Goal: Task Accomplishment & Management: Complete application form

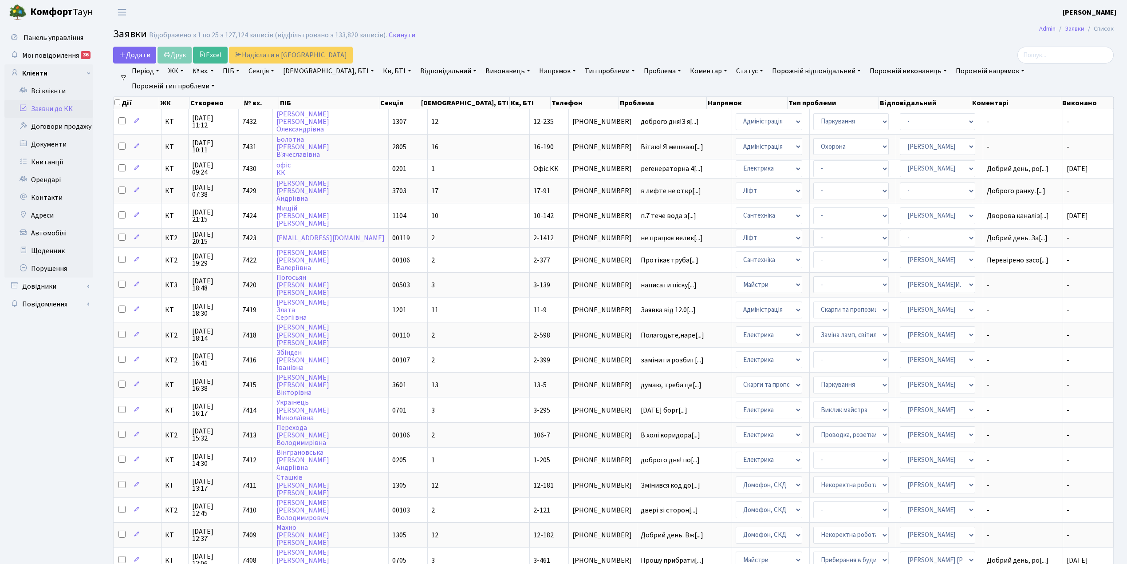
select select "25"
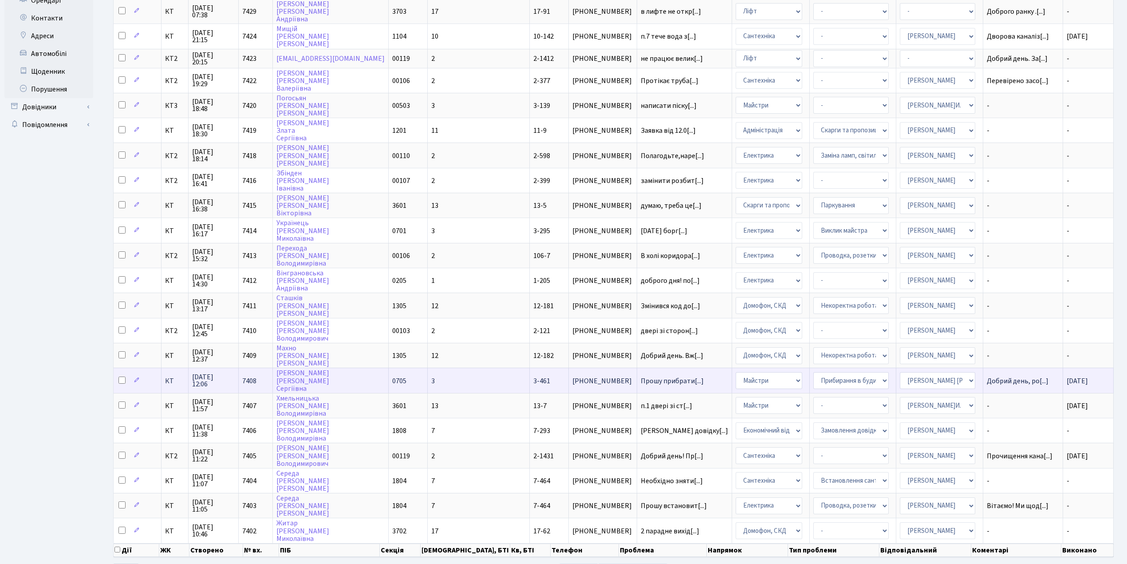
scroll to position [193, 0]
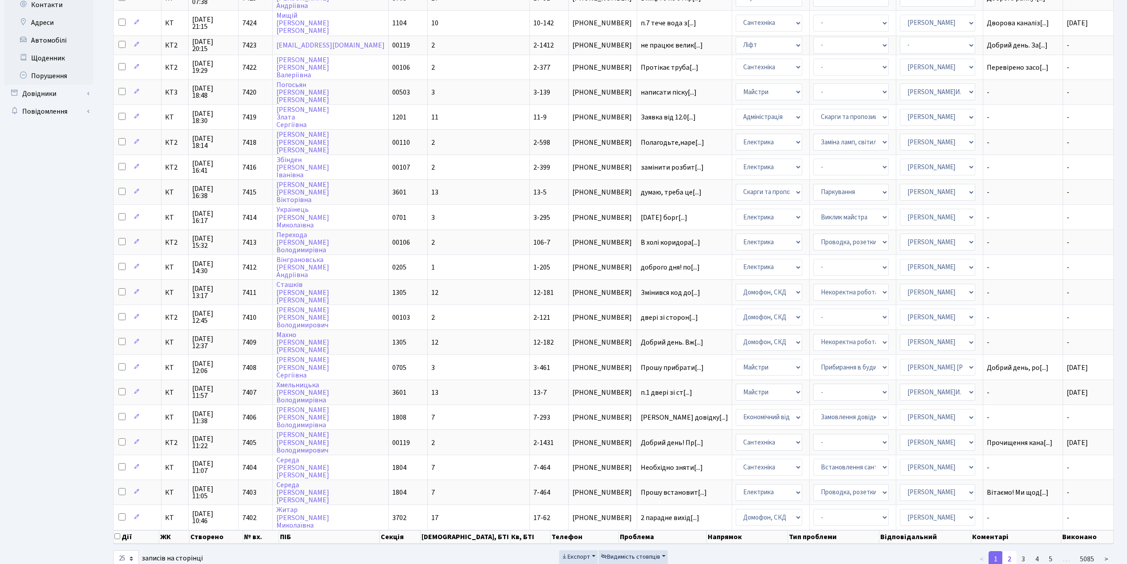
click at [1013, 551] on link "2" at bounding box center [1010, 559] width 14 height 16
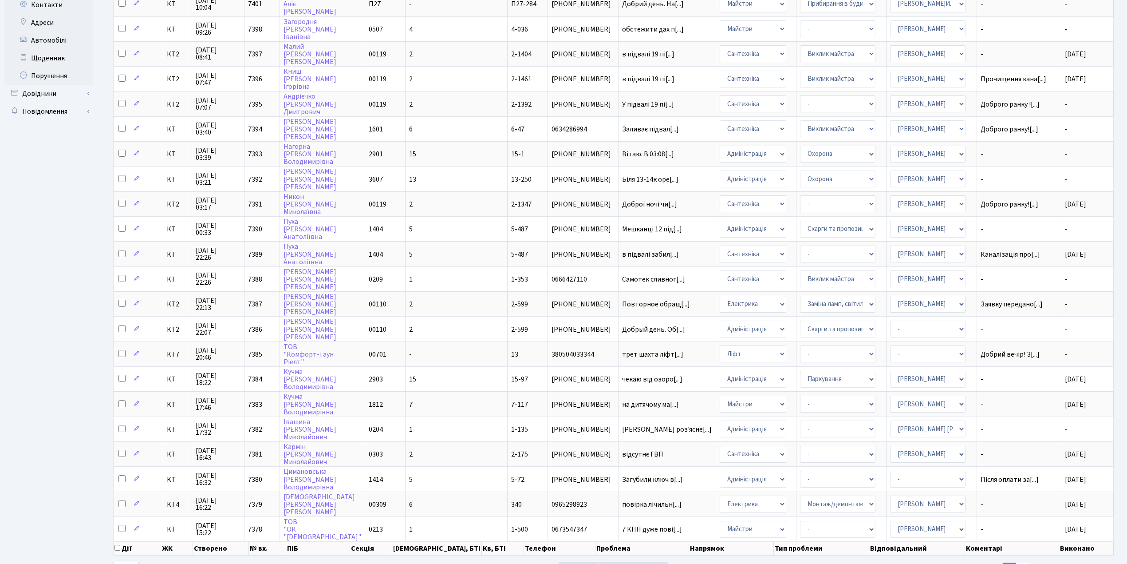
click at [1025, 562] on link "3" at bounding box center [1024, 570] width 14 height 16
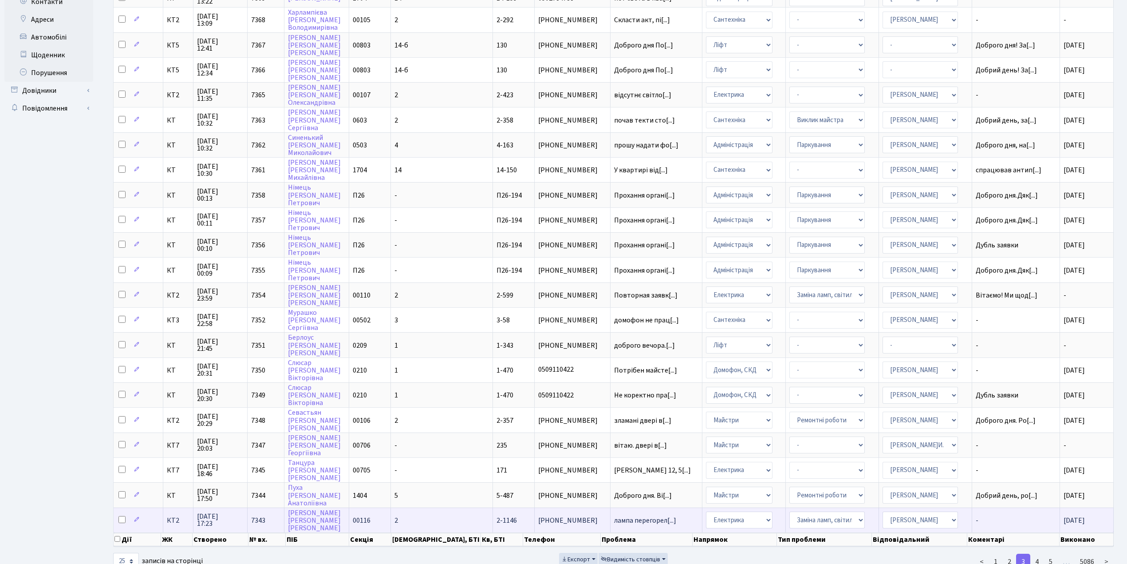
scroll to position [197, 0]
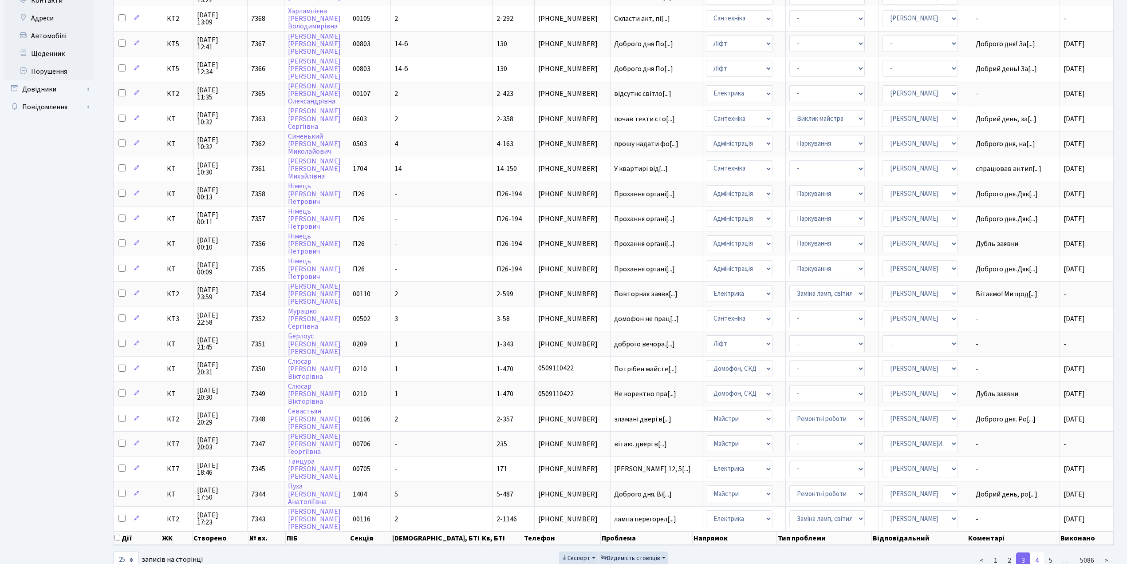
click at [1038, 552] on link "4" at bounding box center [1037, 560] width 14 height 16
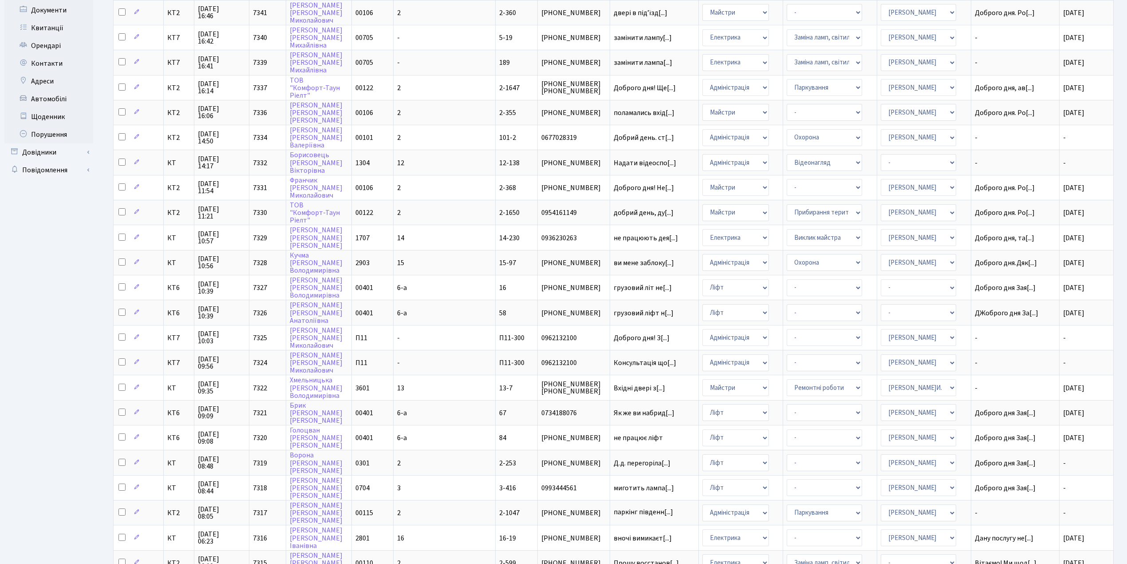
scroll to position [202, 0]
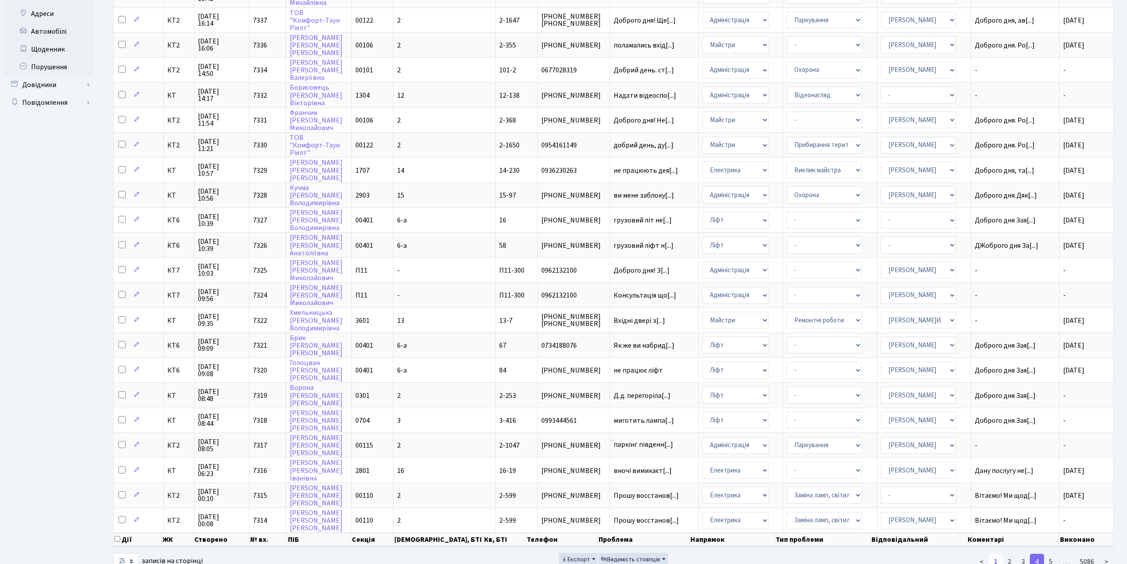
click at [994, 554] on link "1" at bounding box center [996, 562] width 14 height 16
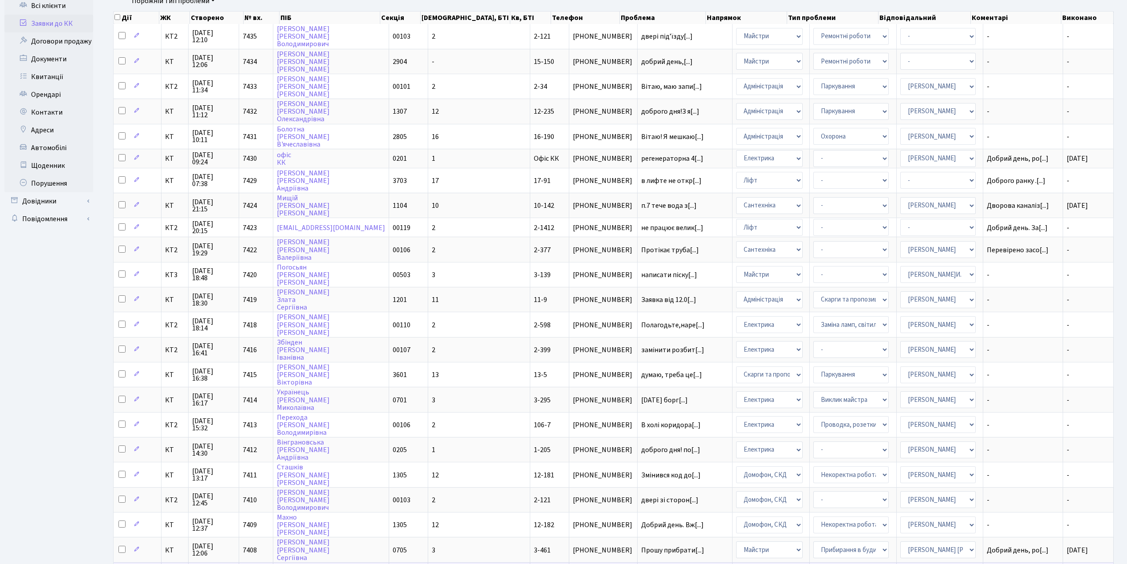
scroll to position [15, 0]
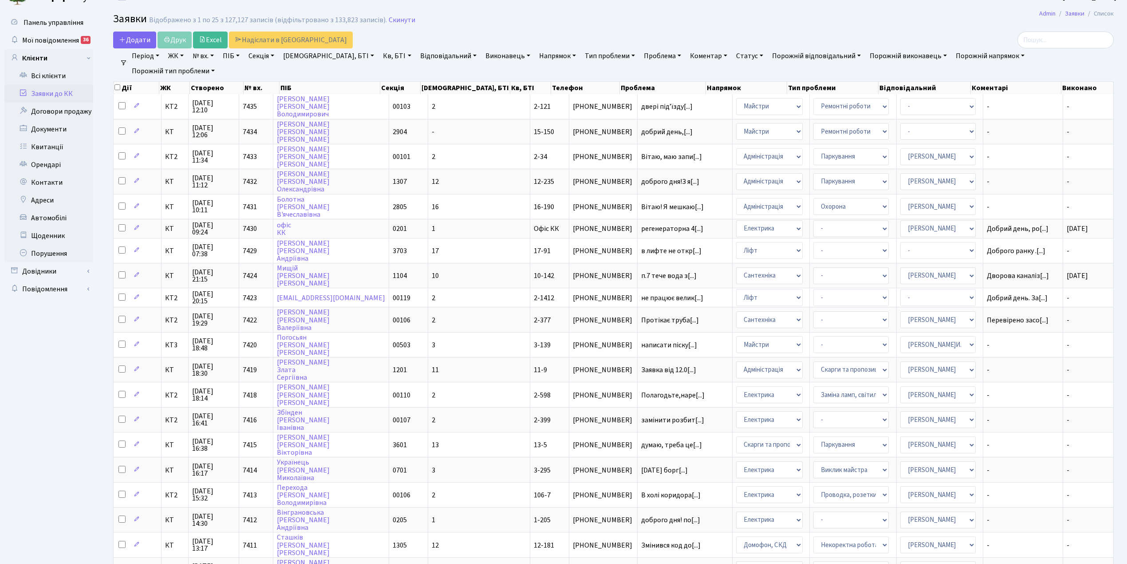
click at [233, 55] on link "ПІБ" at bounding box center [231, 55] width 24 height 15
type input "2-409"
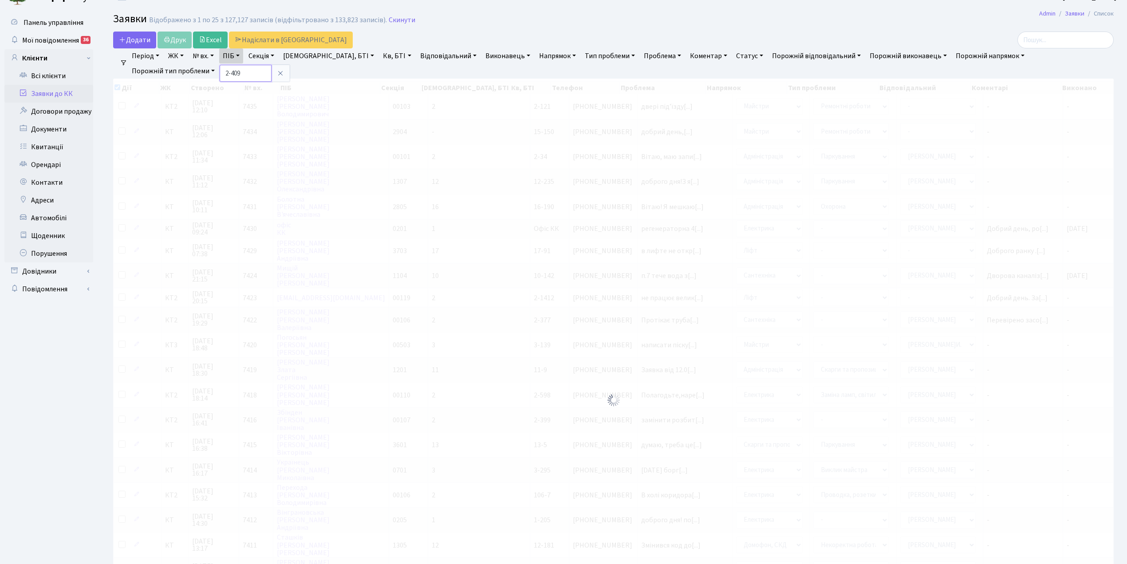
checkbox input "true"
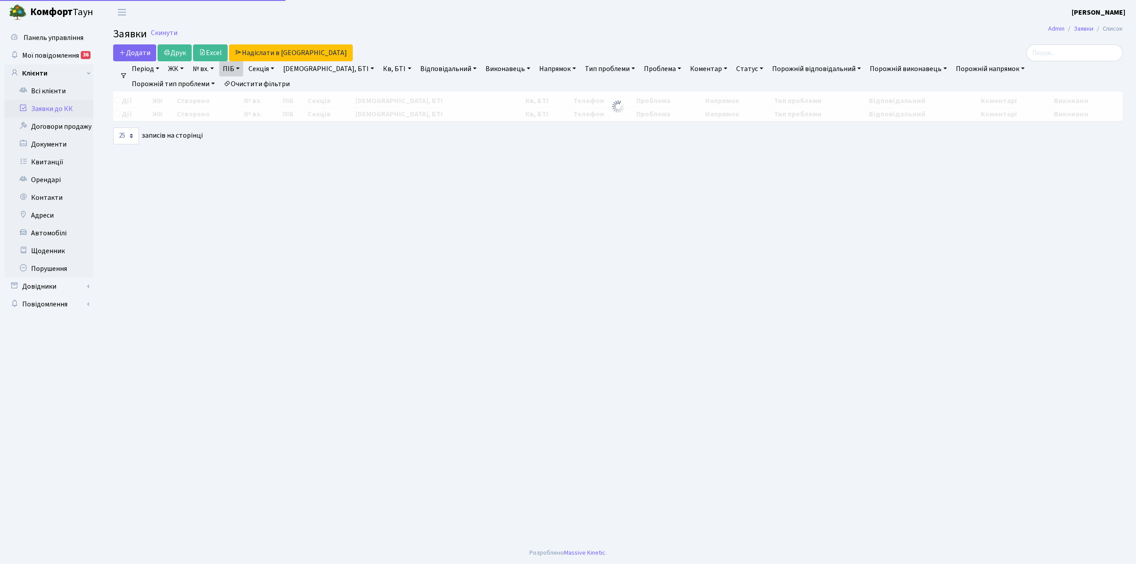
select select "25"
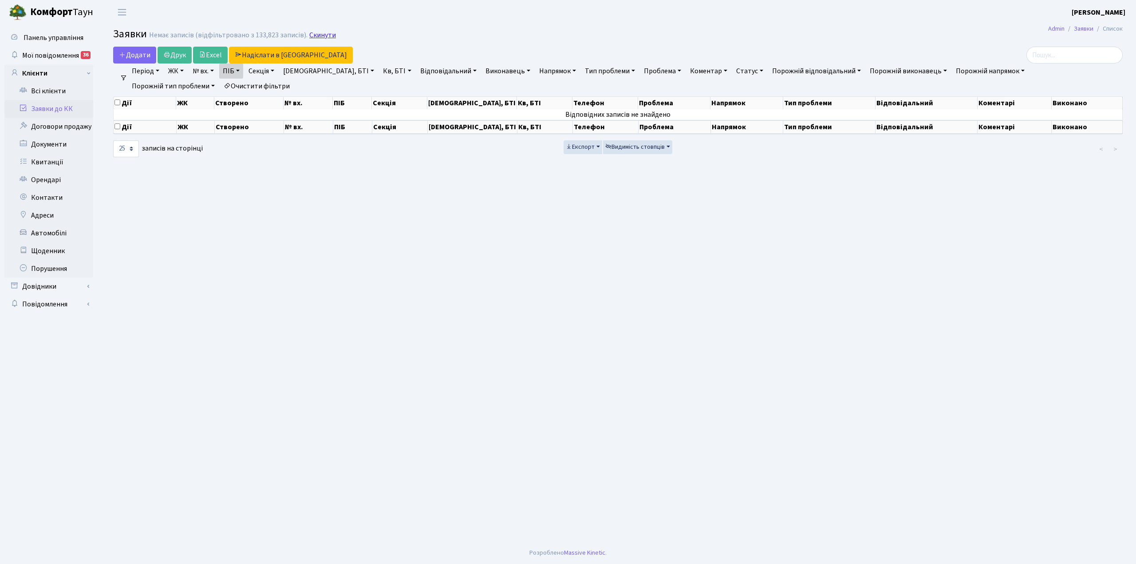
click at [317, 34] on link "Скинути" at bounding box center [322, 35] width 27 height 8
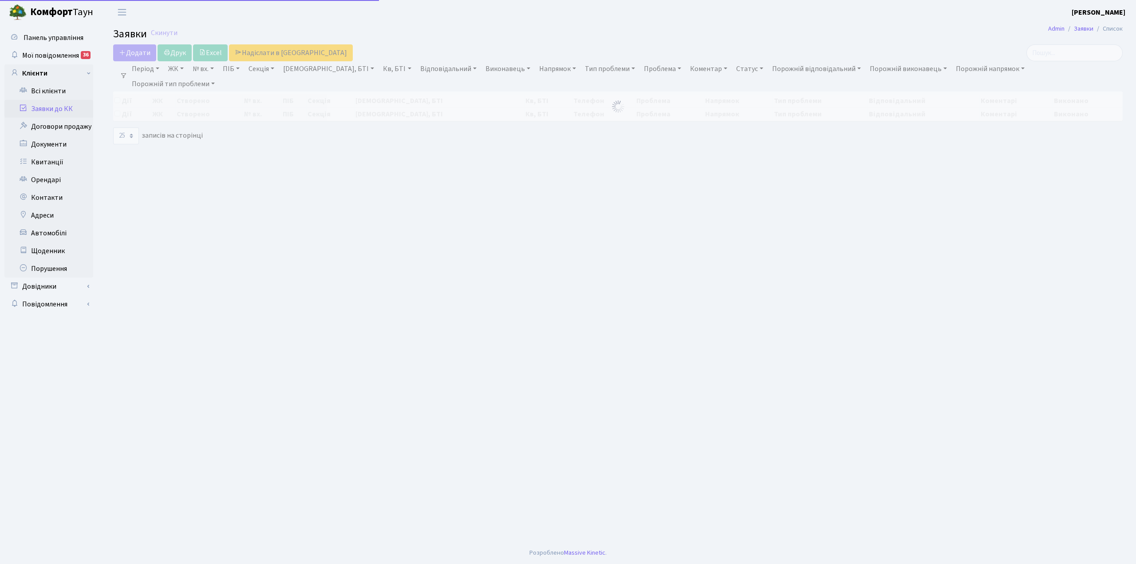
select select "25"
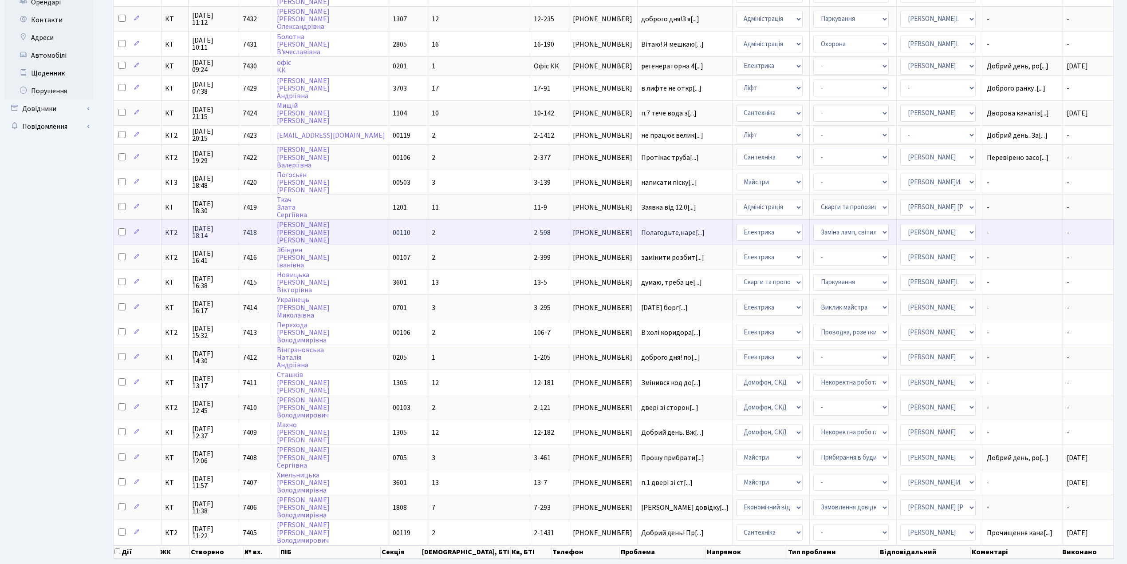
scroll to position [193, 0]
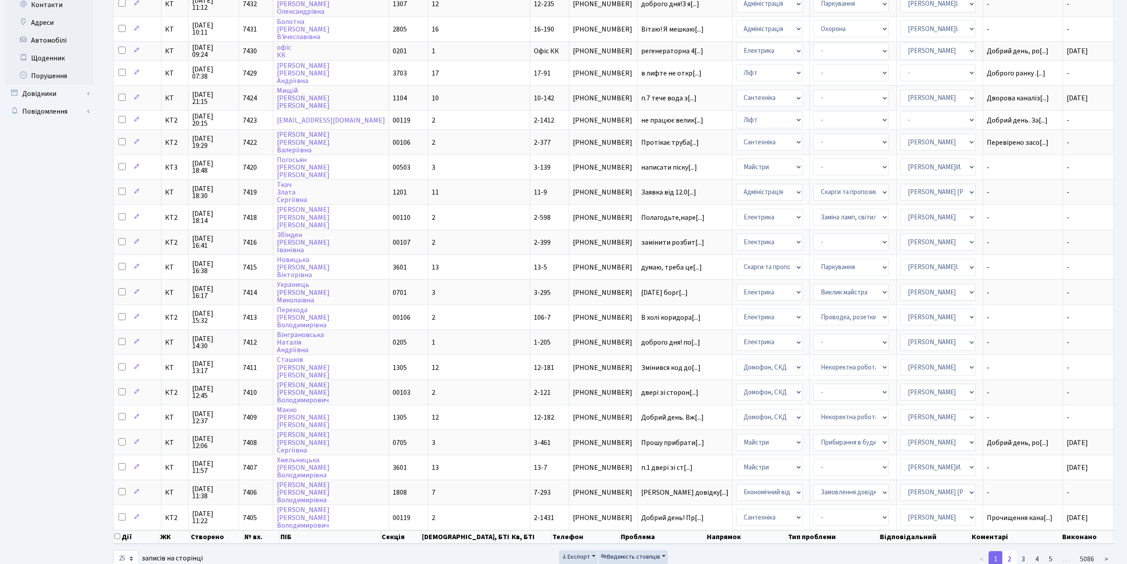
click at [1013, 551] on link "2" at bounding box center [1010, 559] width 14 height 16
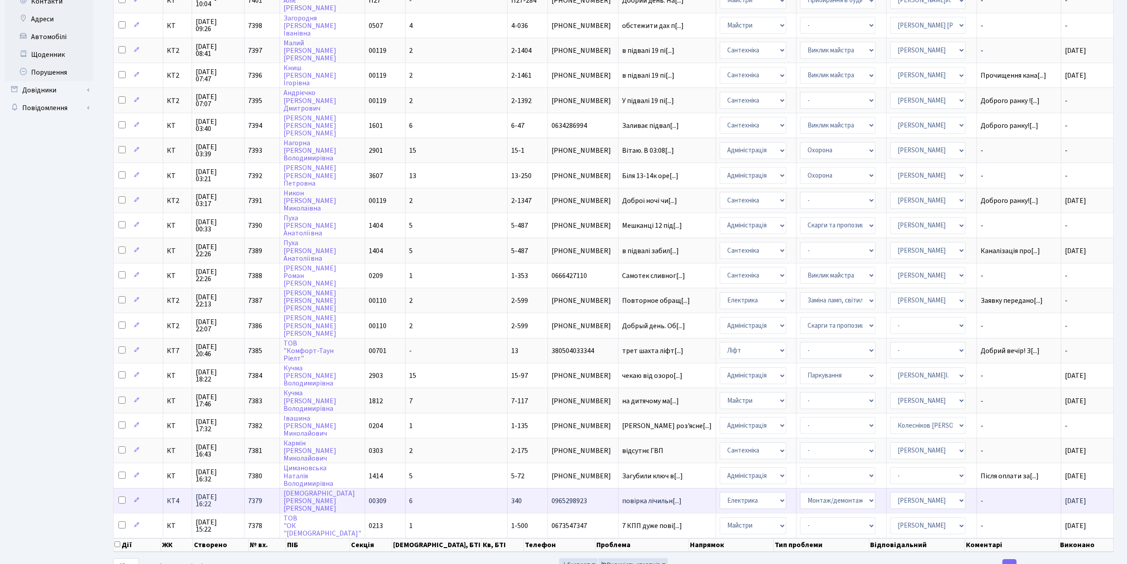
scroll to position [202, 0]
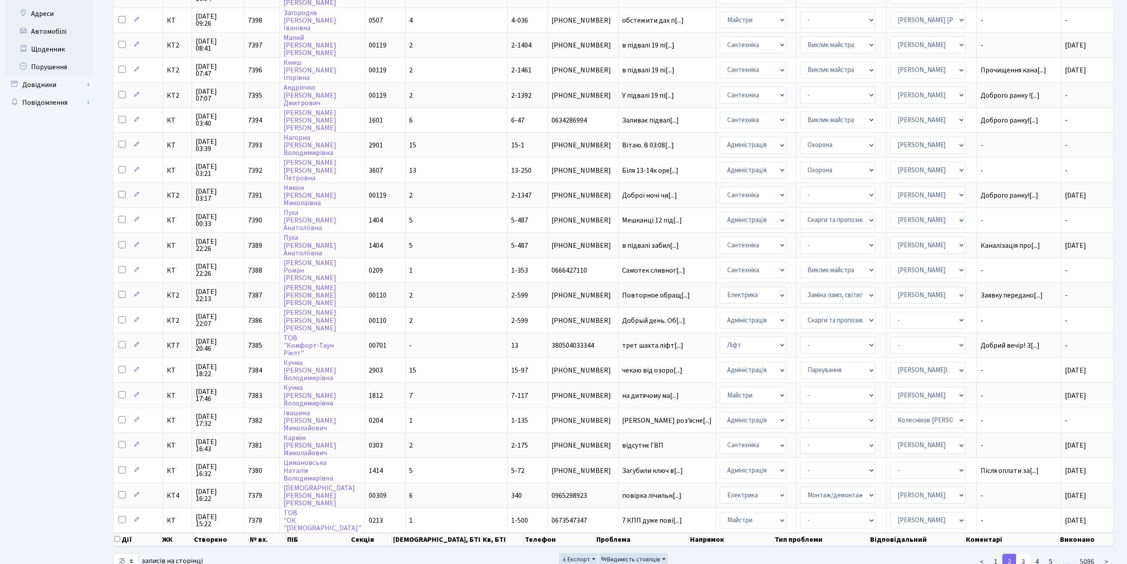
click at [1028, 554] on link "3" at bounding box center [1024, 562] width 14 height 16
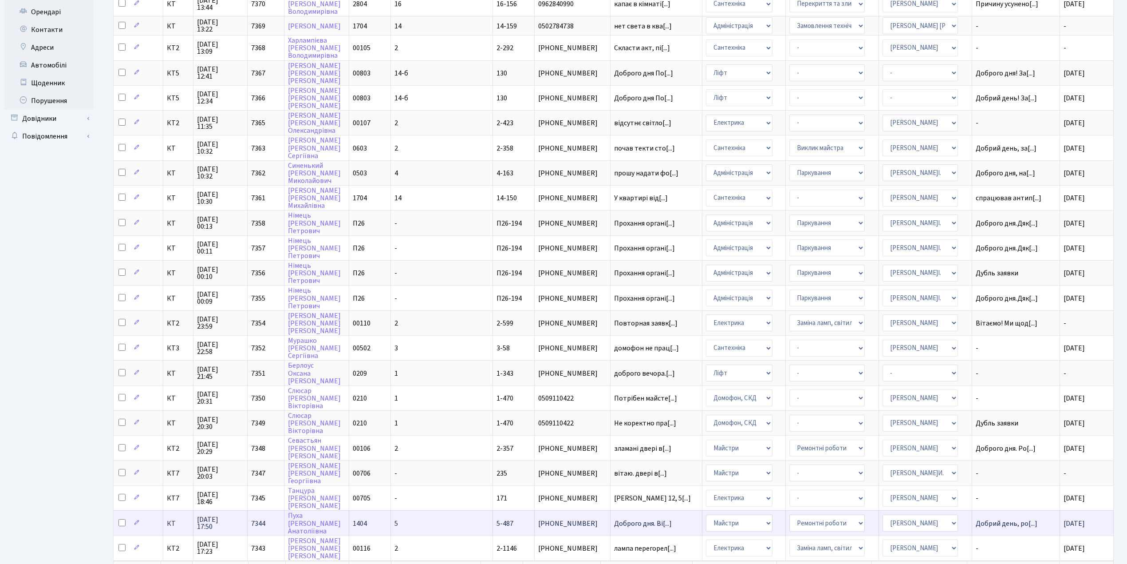
scroll to position [197, 0]
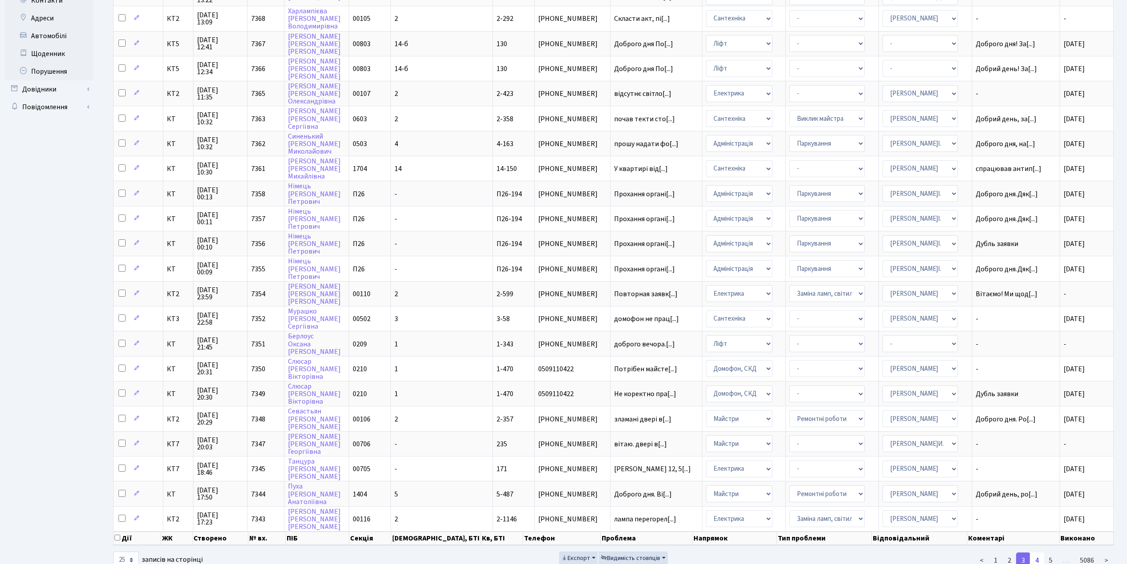
click at [1036, 552] on link "4" at bounding box center [1037, 560] width 14 height 16
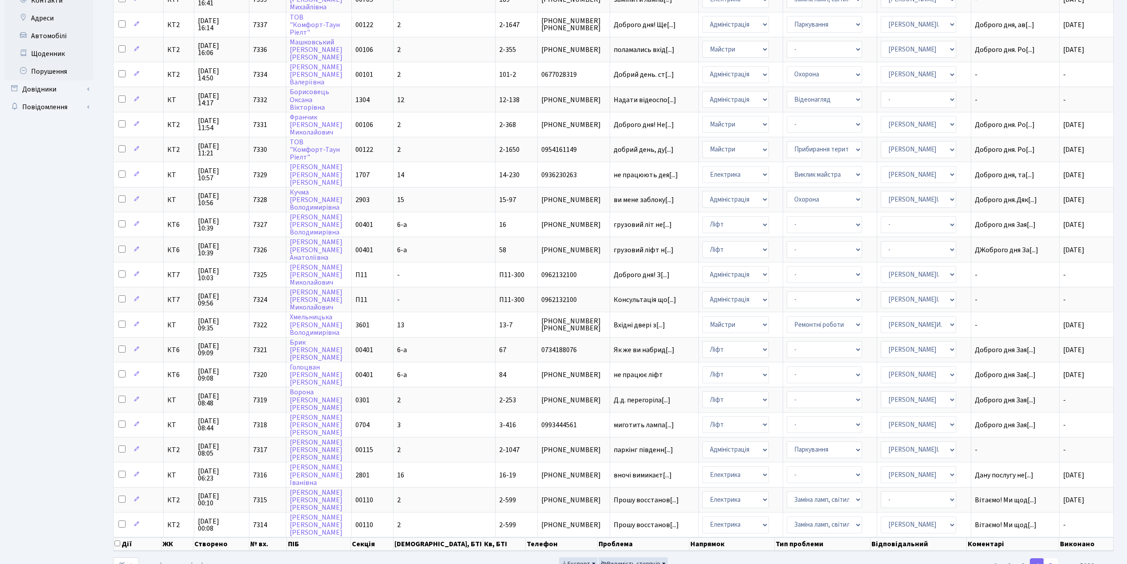
click at [1052, 558] on link "5" at bounding box center [1051, 566] width 14 height 16
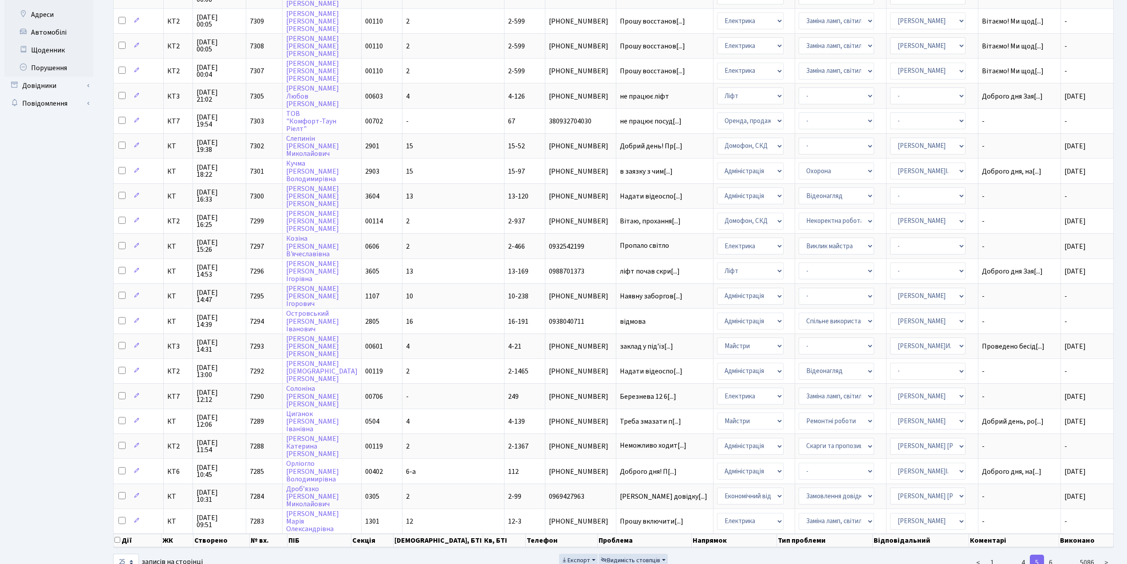
scroll to position [202, 0]
click at [1049, 554] on link "6" at bounding box center [1051, 562] width 14 height 16
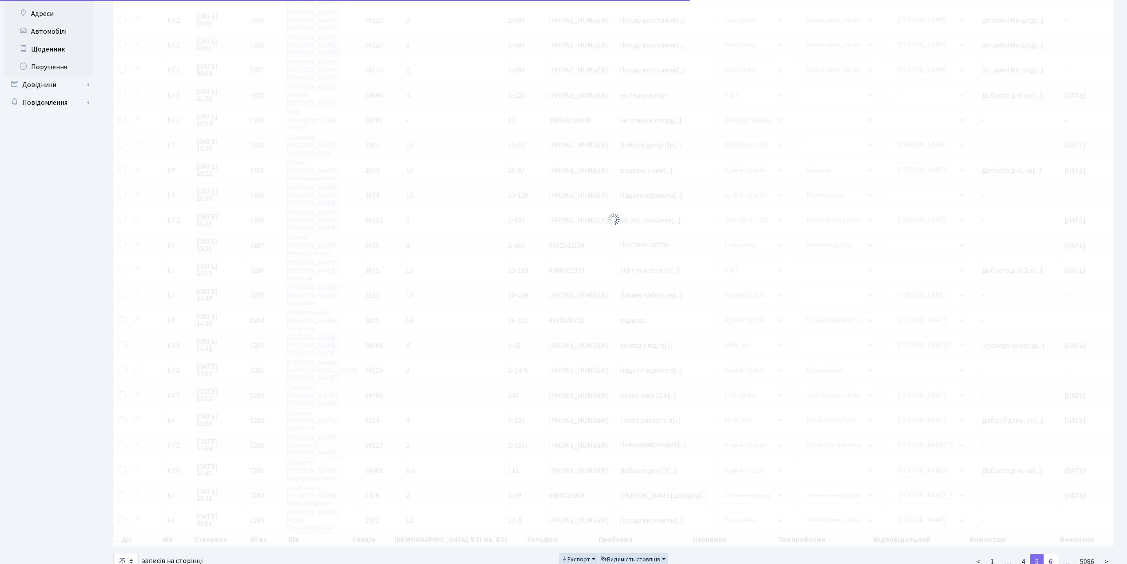
scroll to position [197, 0]
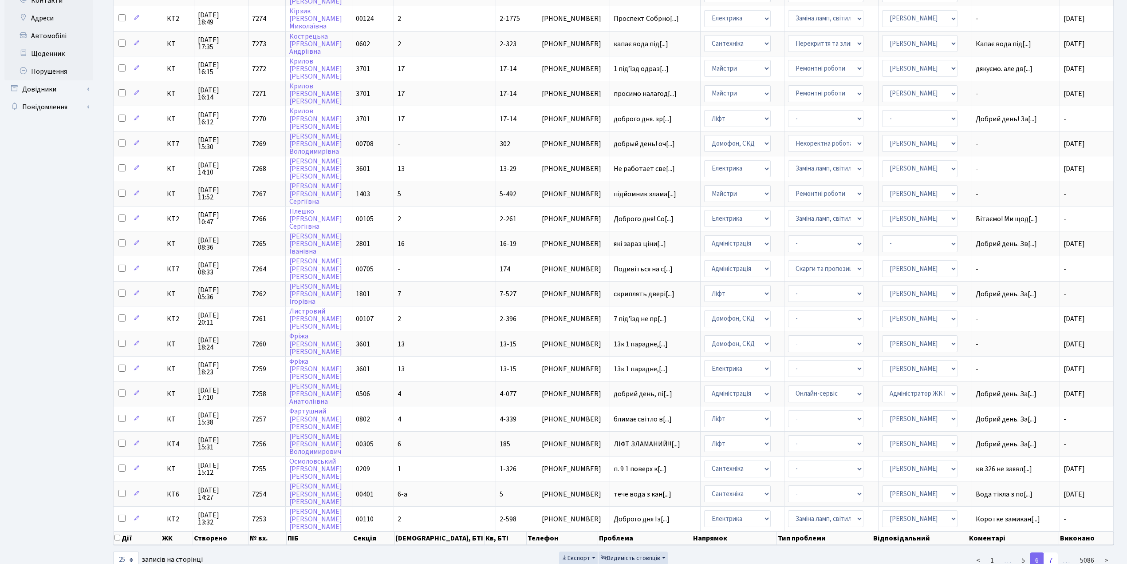
click at [1056, 552] on link "7" at bounding box center [1051, 560] width 14 height 16
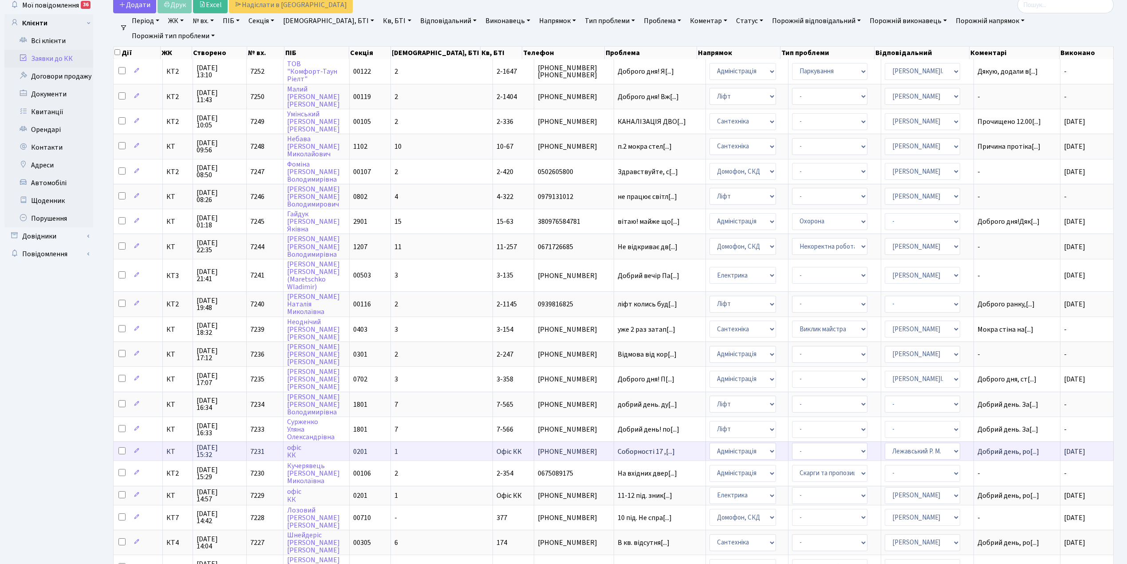
scroll to position [18, 0]
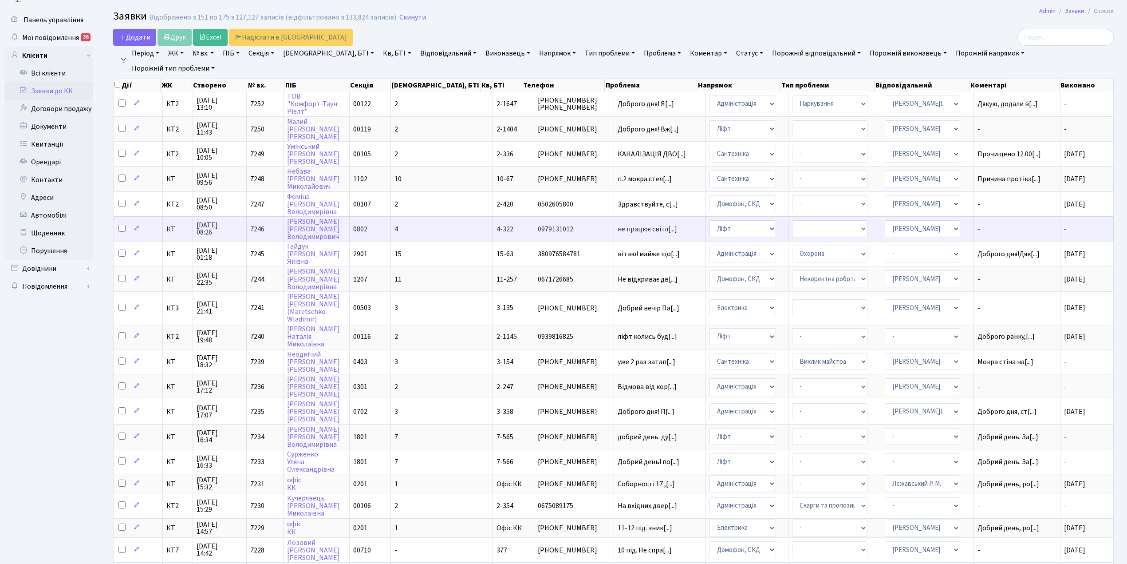
click at [428, 219] on td "4" at bounding box center [442, 228] width 102 height 25
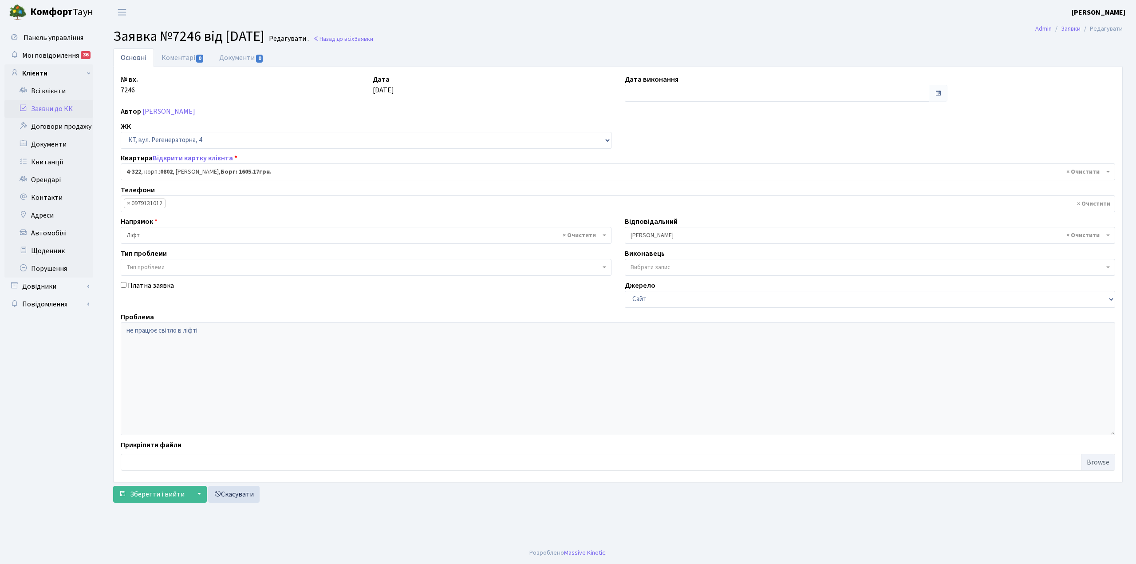
select select "1781"
click at [170, 53] on link "Коментарі 0" at bounding box center [183, 57] width 58 height 18
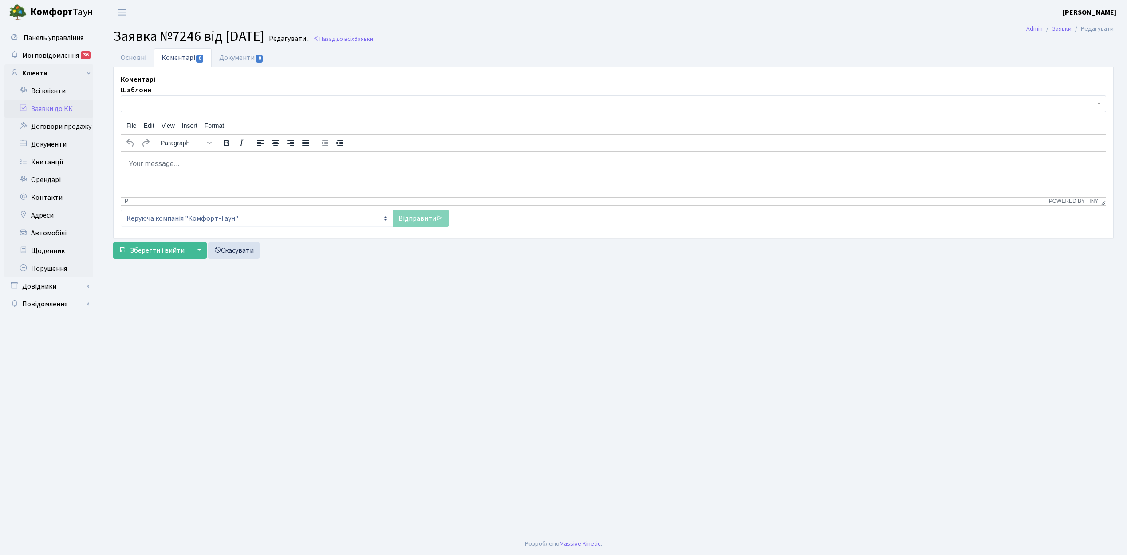
click at [169, 98] on span "-" at bounding box center [614, 103] width 986 height 17
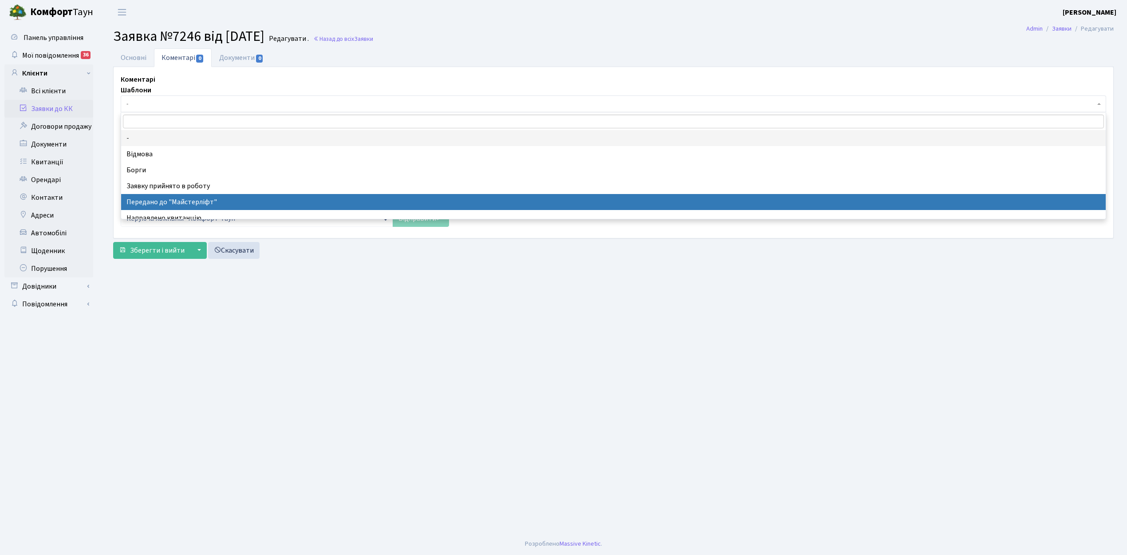
select select "9"
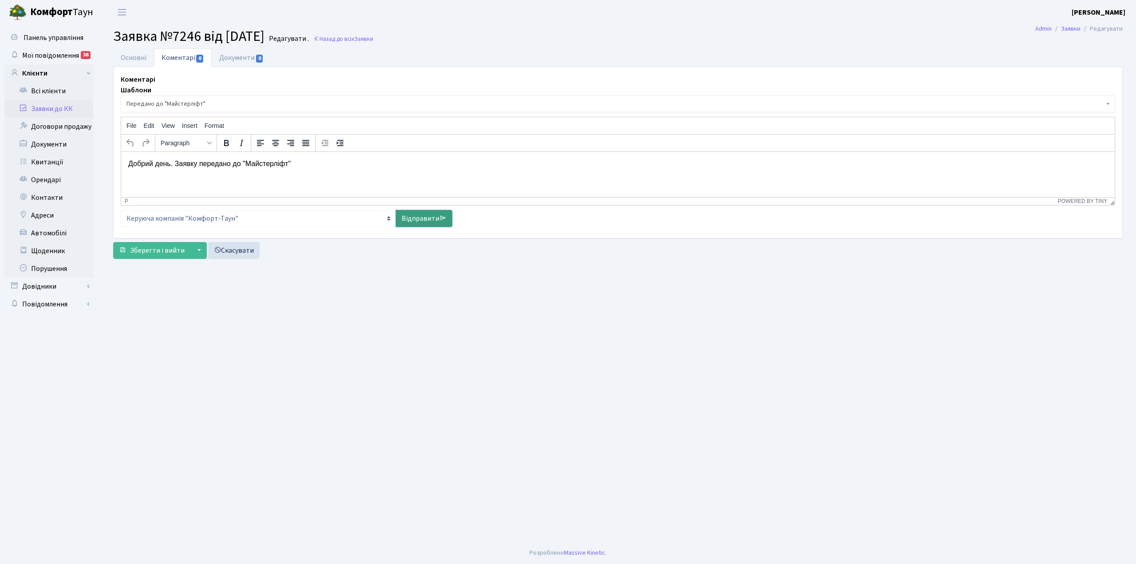
click at [430, 219] on link "Відправити" at bounding box center [424, 218] width 56 height 17
select select
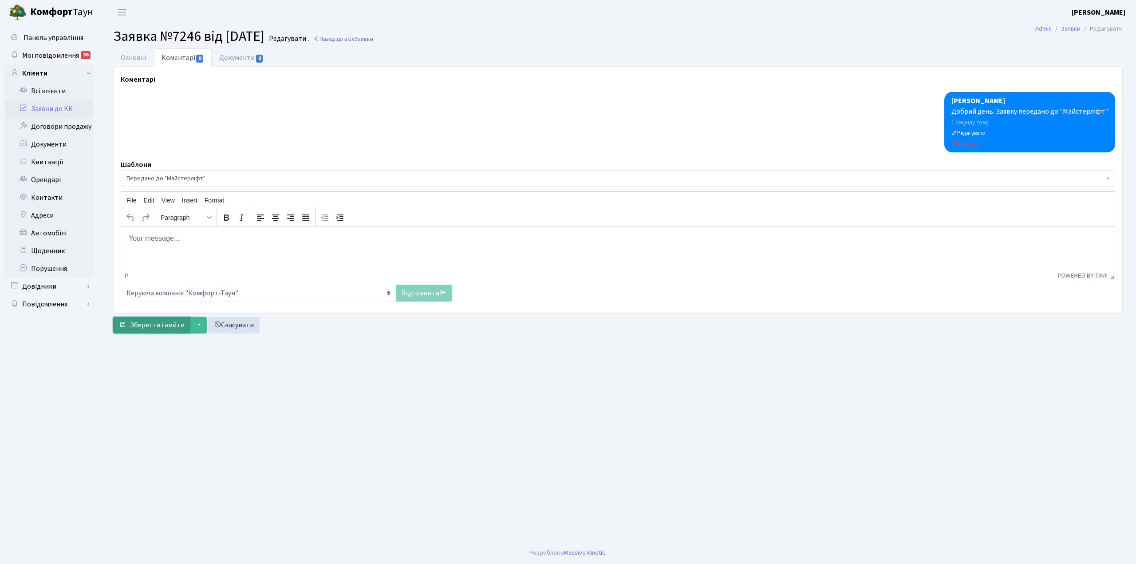
click at [144, 319] on button "Зберегти і вийти" at bounding box center [151, 324] width 77 height 17
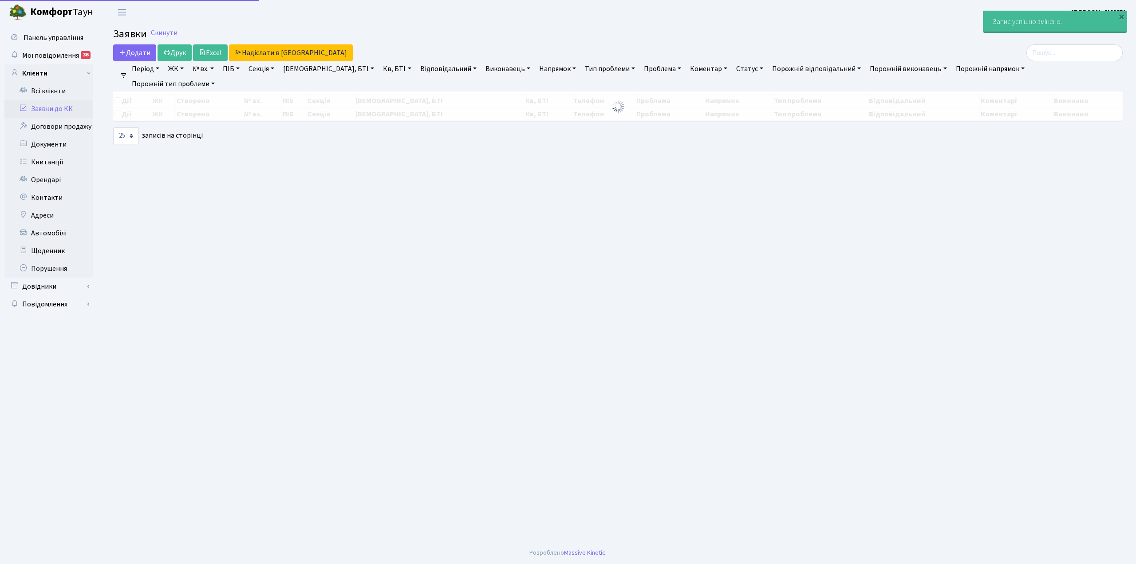
select select "25"
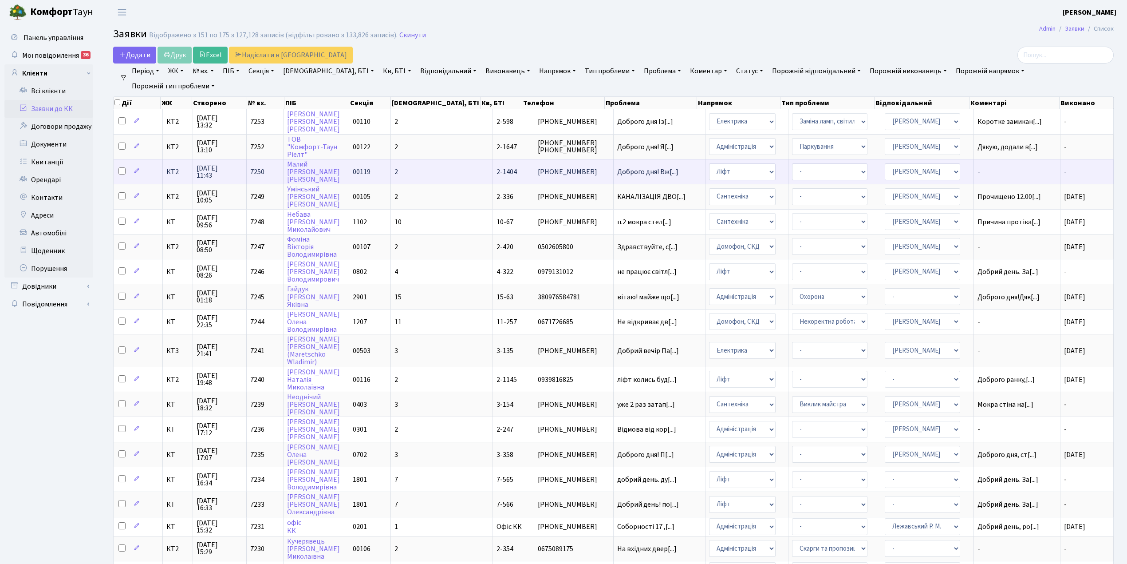
click at [433, 165] on td "2" at bounding box center [442, 171] width 102 height 25
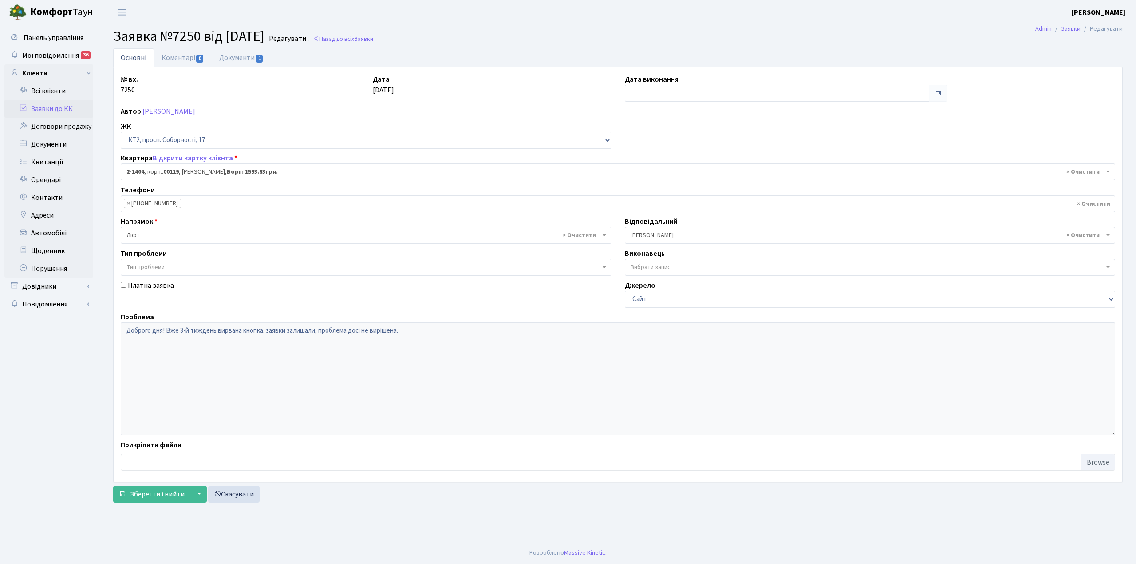
select select "13019"
click at [191, 57] on link "Коментарі 0" at bounding box center [183, 57] width 58 height 18
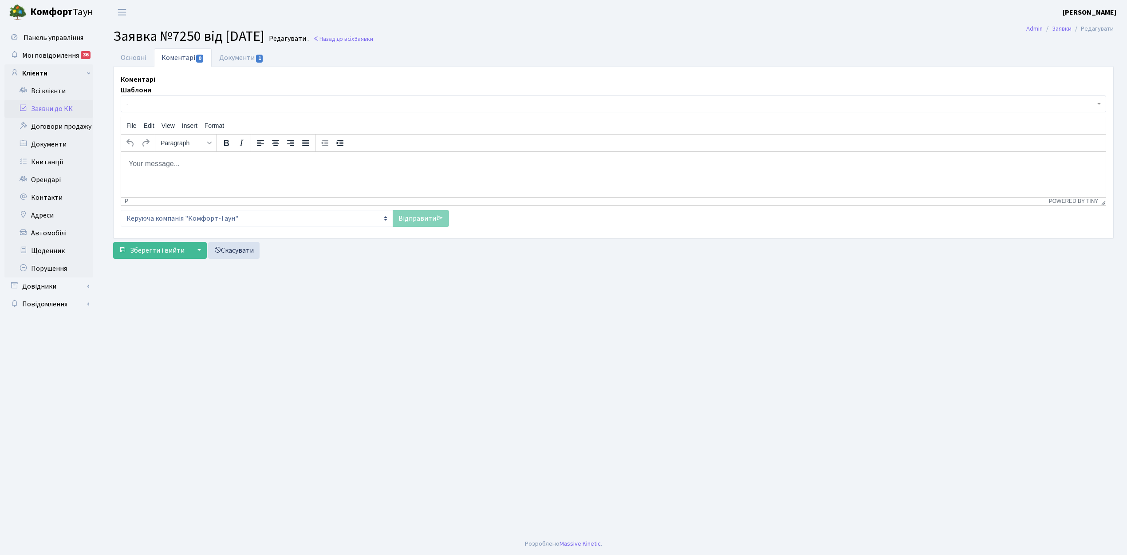
click at [201, 109] on span "-" at bounding box center [614, 103] width 986 height 17
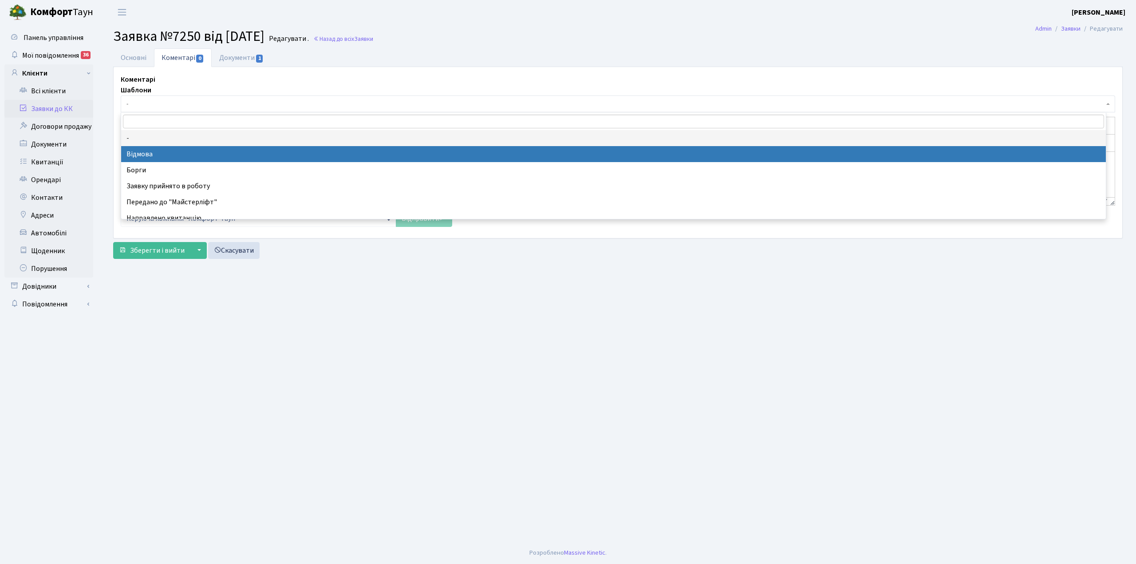
click at [186, 105] on span "-" at bounding box center [616, 103] width 978 height 9
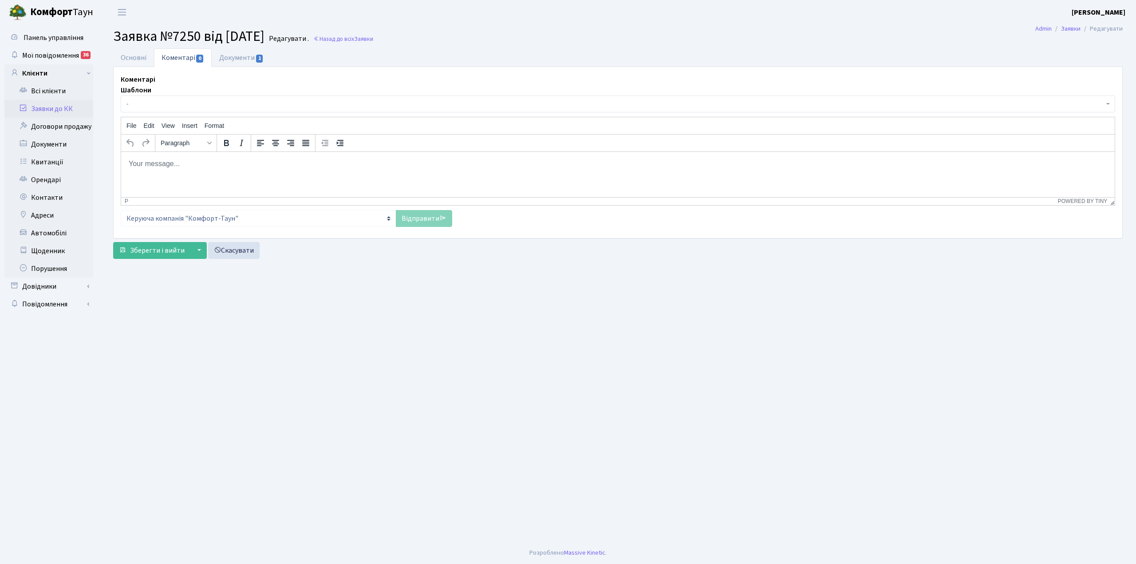
click at [183, 170] on html at bounding box center [618, 163] width 994 height 24
click at [411, 221] on link "Відправити" at bounding box center [424, 218] width 56 height 17
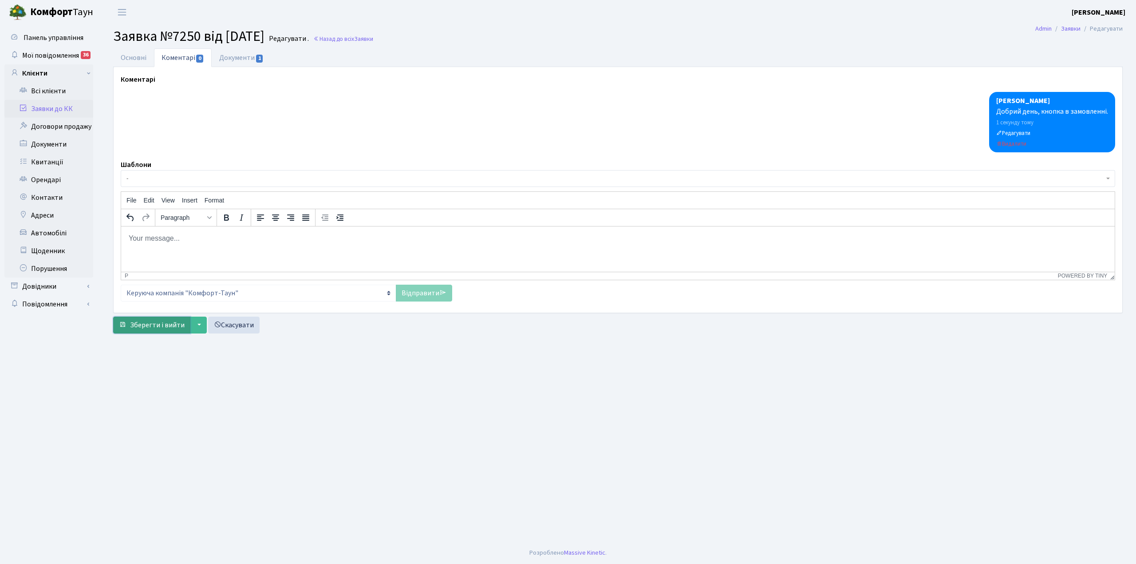
click at [142, 323] on span "Зберегти і вийти" at bounding box center [157, 325] width 55 height 10
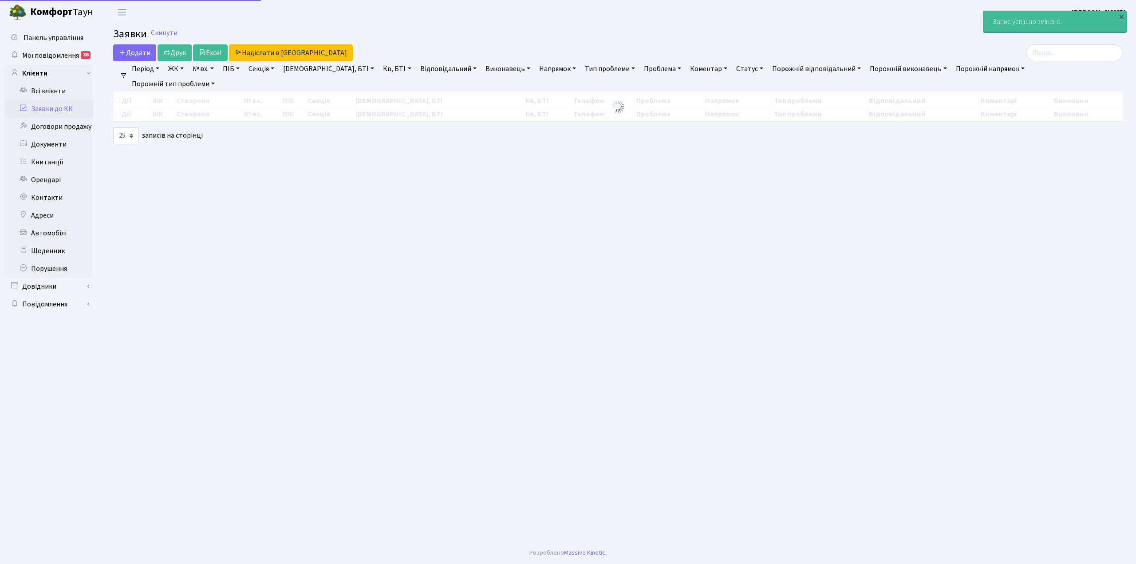
select select "25"
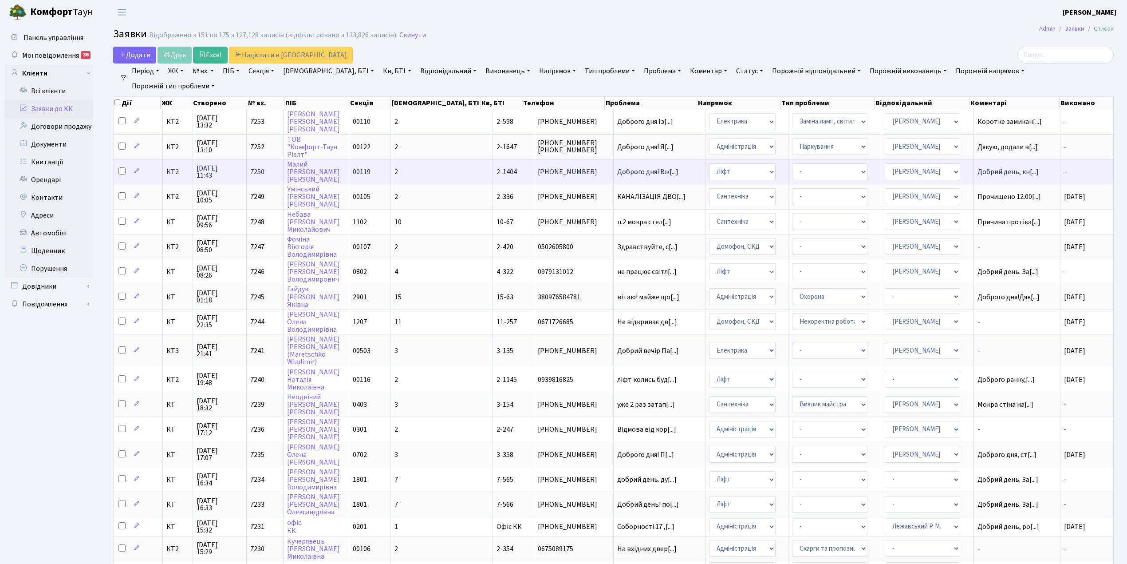
click at [430, 159] on td "2" at bounding box center [442, 171] width 102 height 25
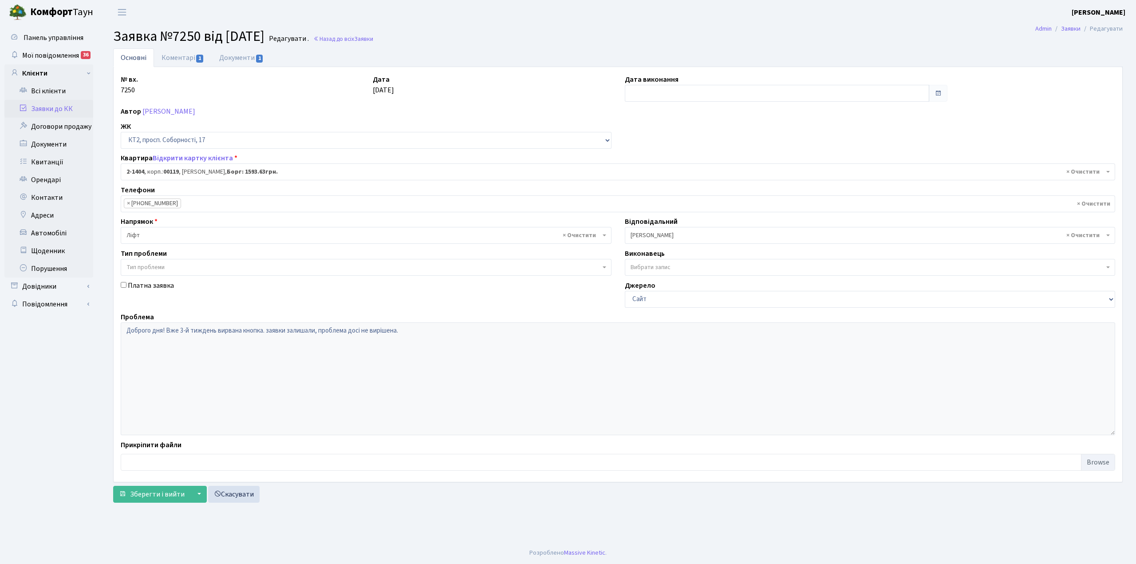
select select "13019"
click at [173, 62] on link "Коментарі 1" at bounding box center [183, 57] width 58 height 18
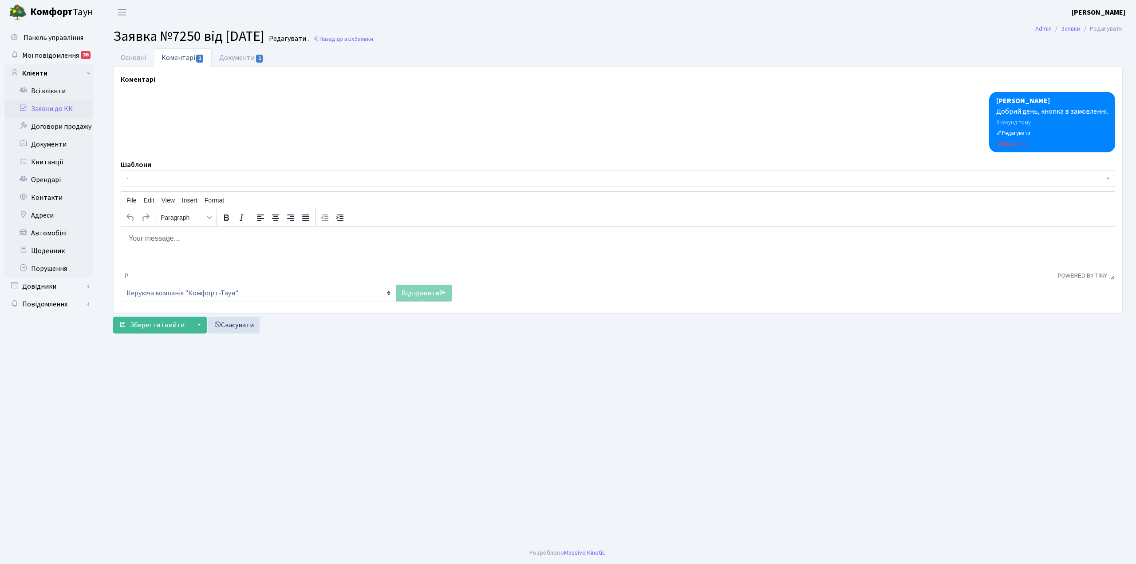
click at [154, 180] on span "-" at bounding box center [616, 178] width 978 height 9
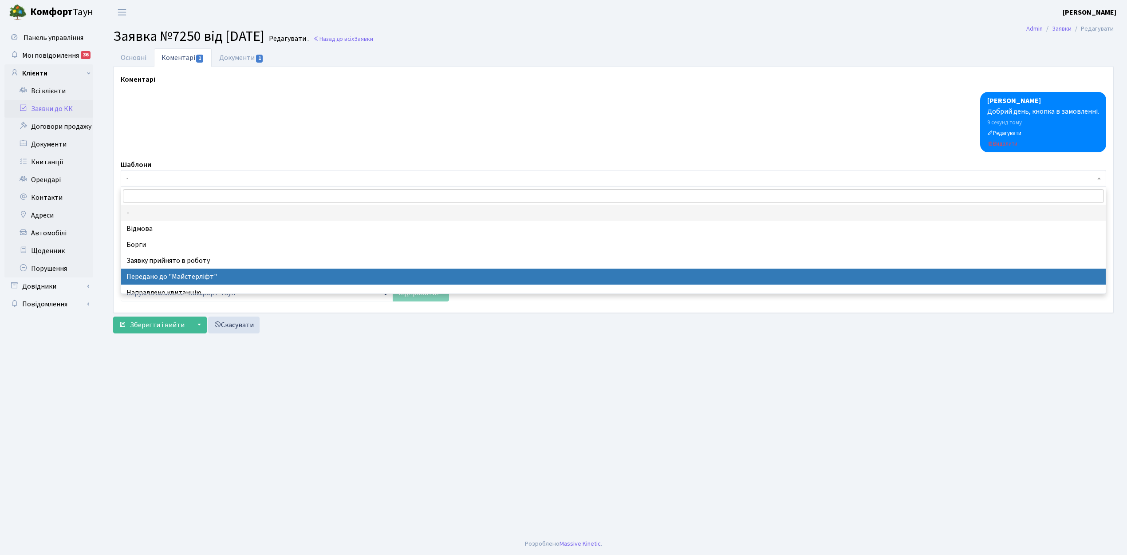
select select "9"
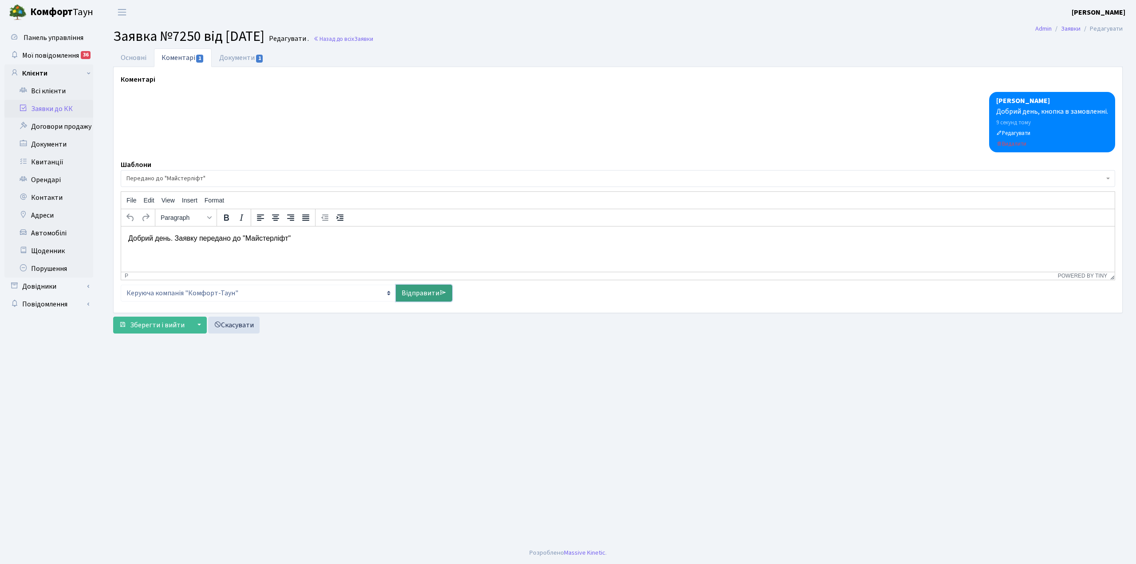
click at [416, 293] on link "Відправити" at bounding box center [424, 293] width 56 height 17
select select
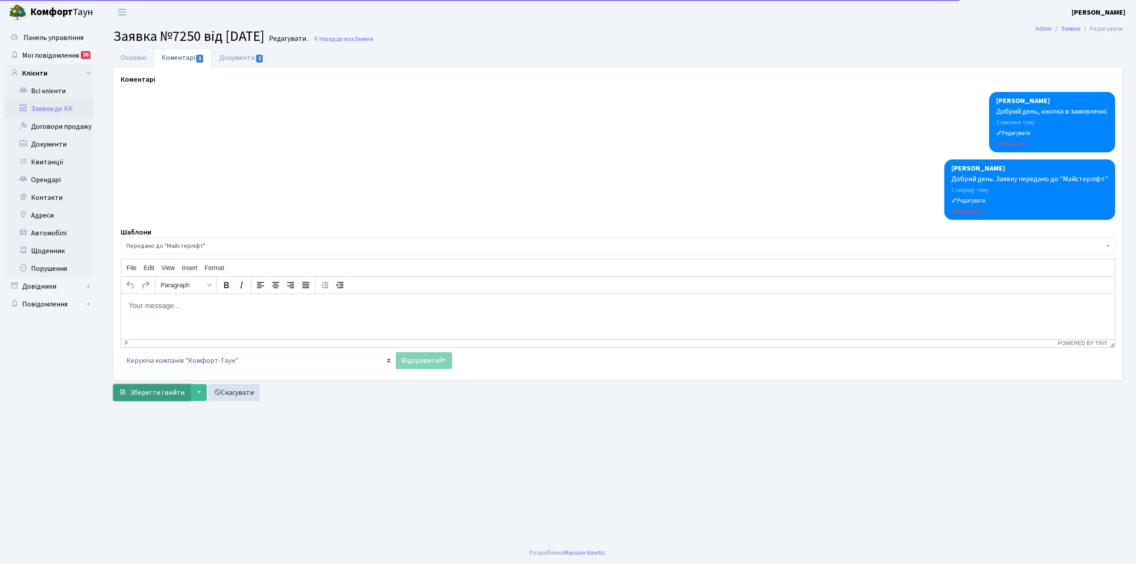
click at [154, 397] on span "Зберегти і вийти" at bounding box center [157, 393] width 55 height 10
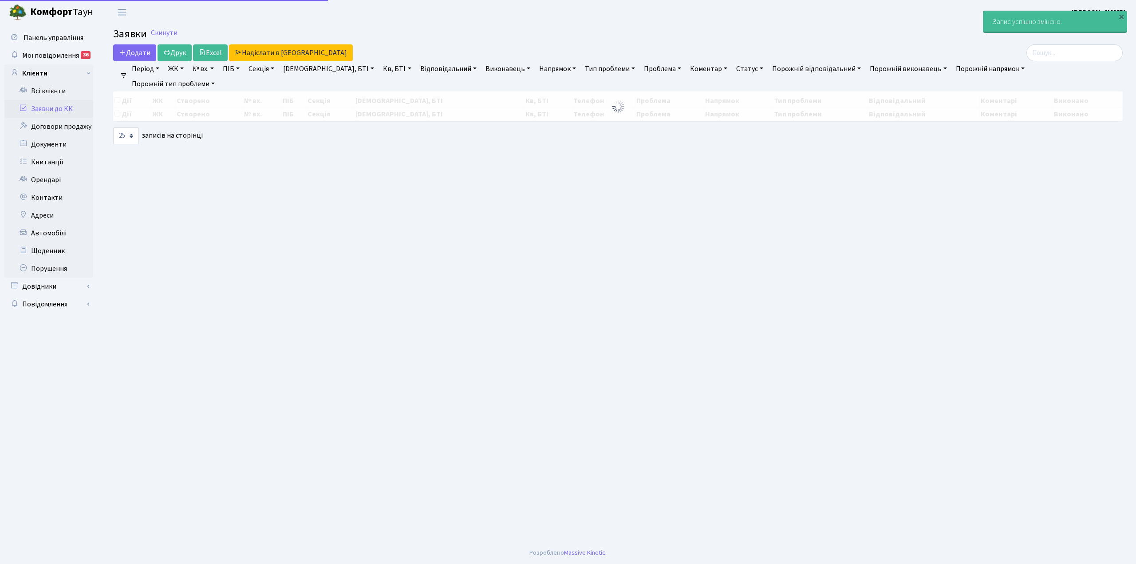
select select "25"
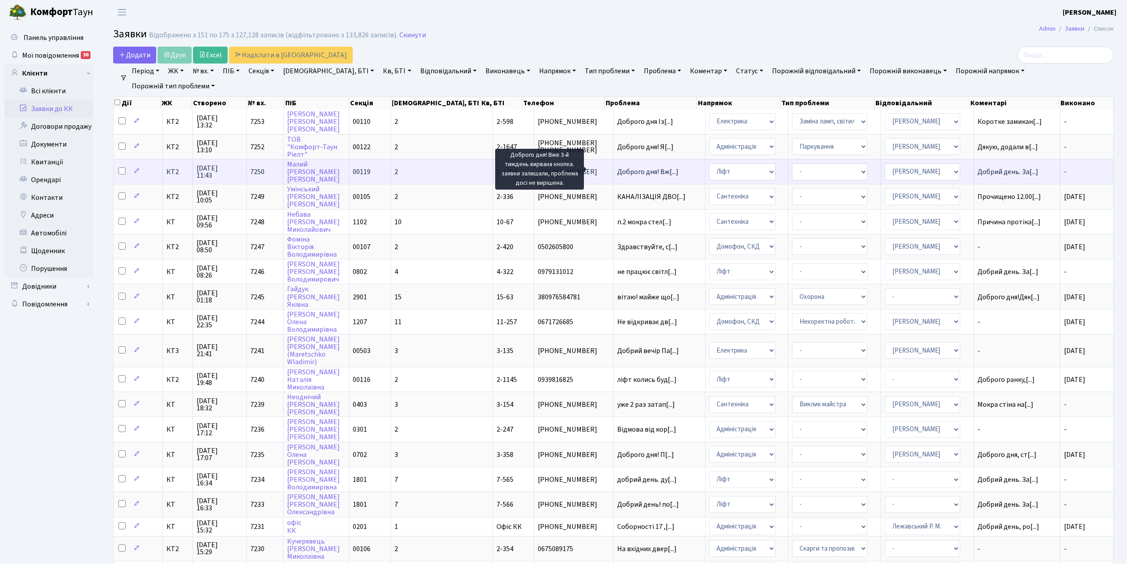
click at [617, 170] on span "Доброго дня! Вж[...]" at bounding box center [647, 172] width 61 height 10
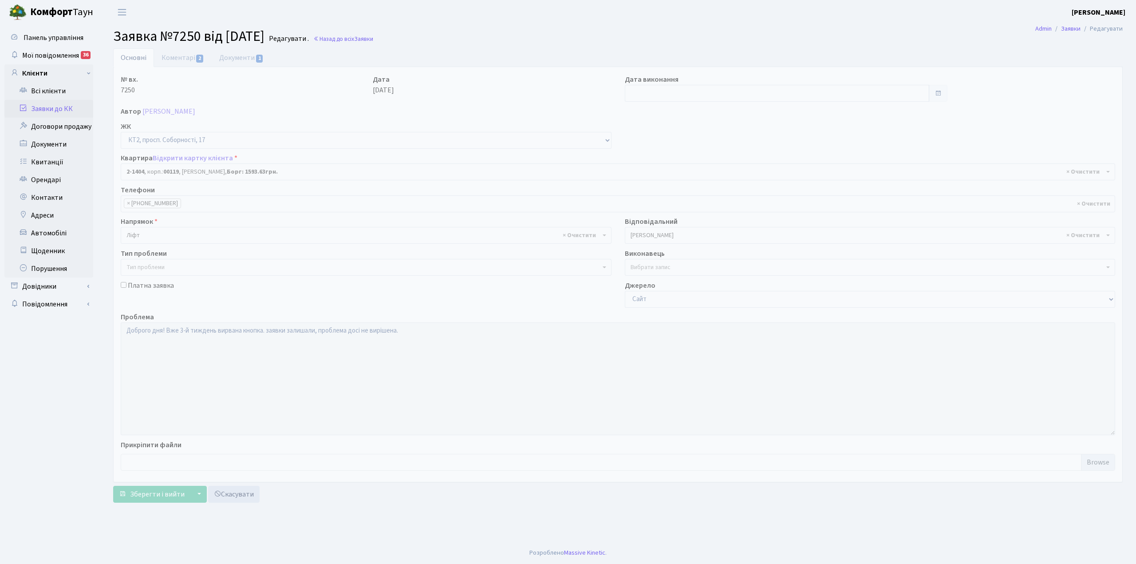
select select "13019"
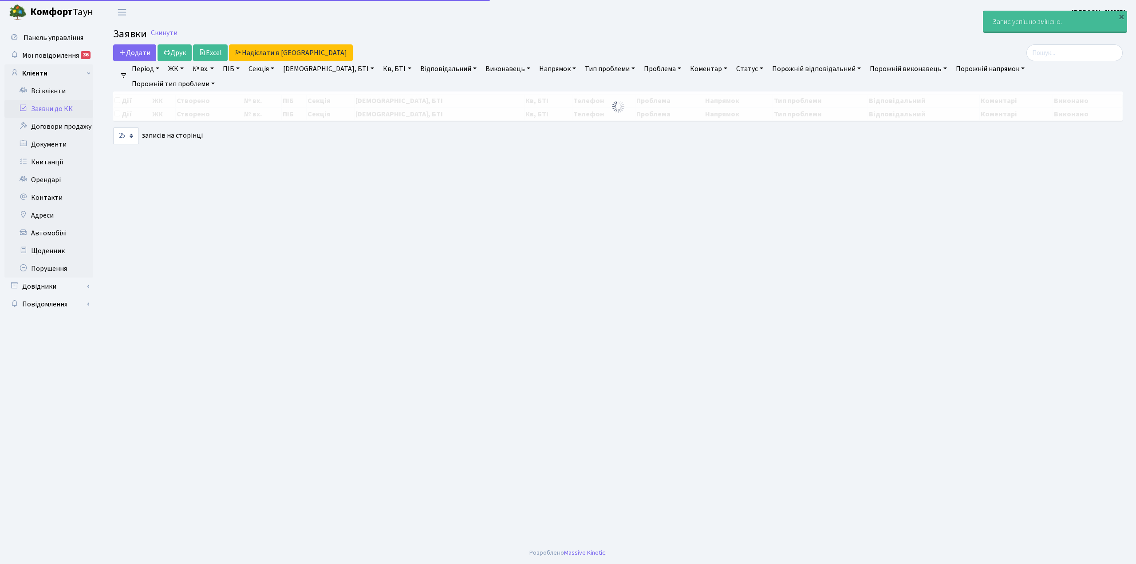
select select "25"
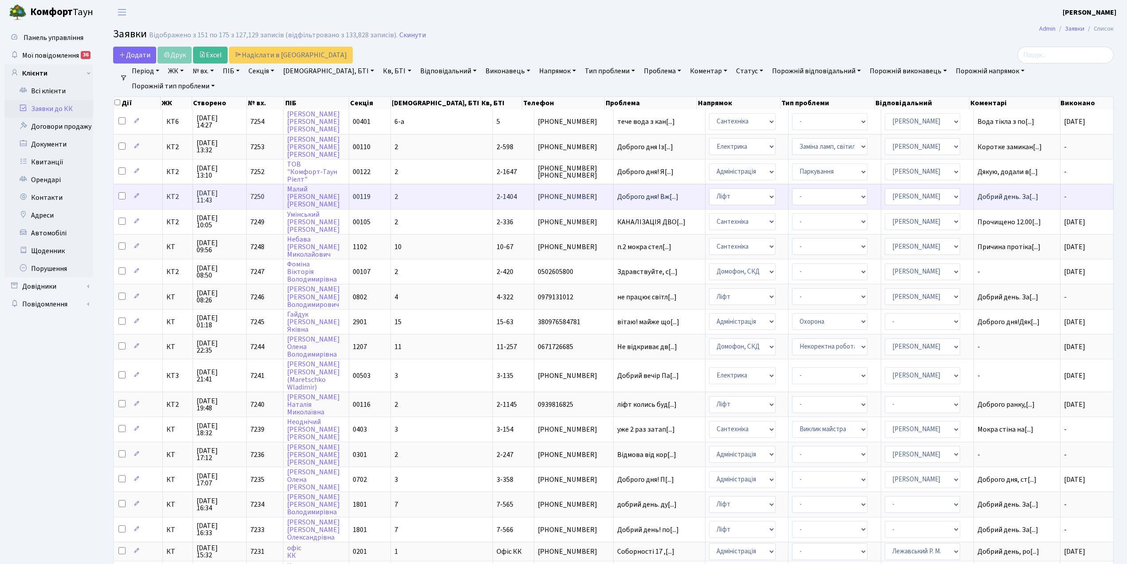
click at [554, 196] on span "[PHONE_NUMBER]" at bounding box center [574, 196] width 72 height 7
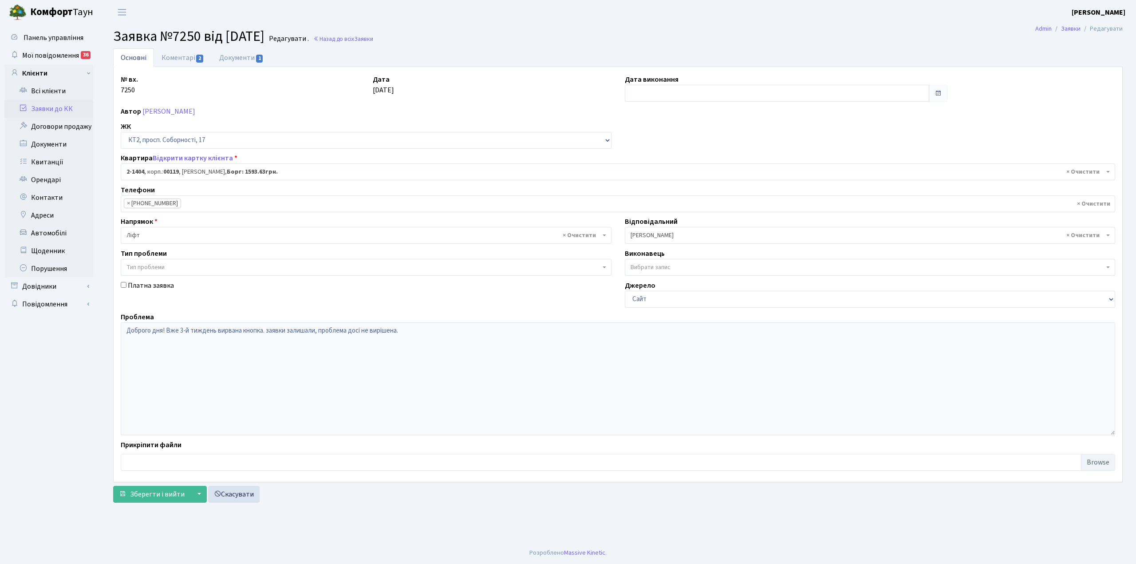
select select "13019"
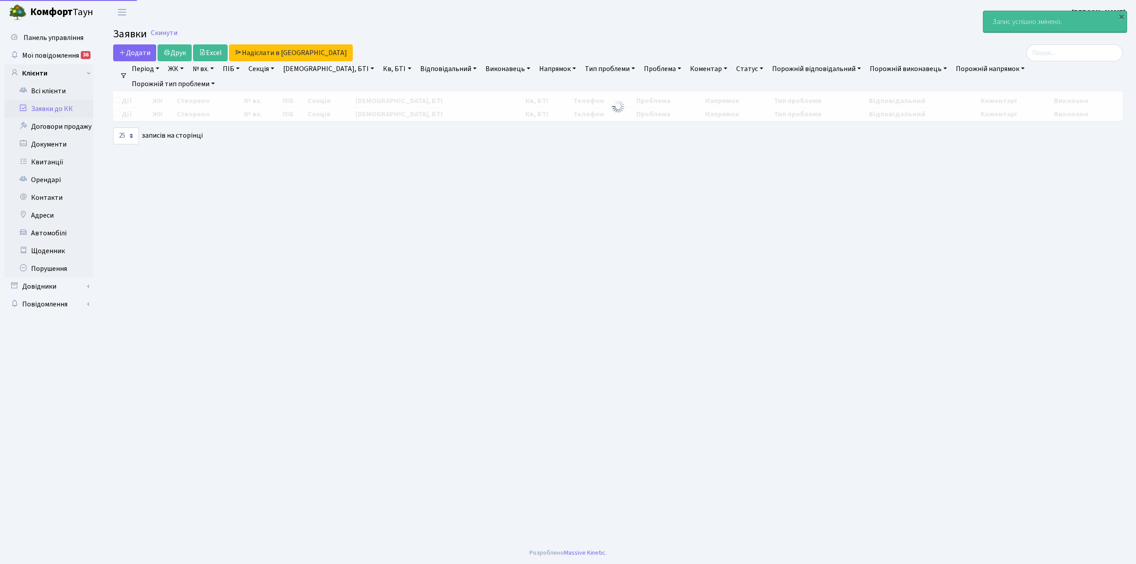
select select "25"
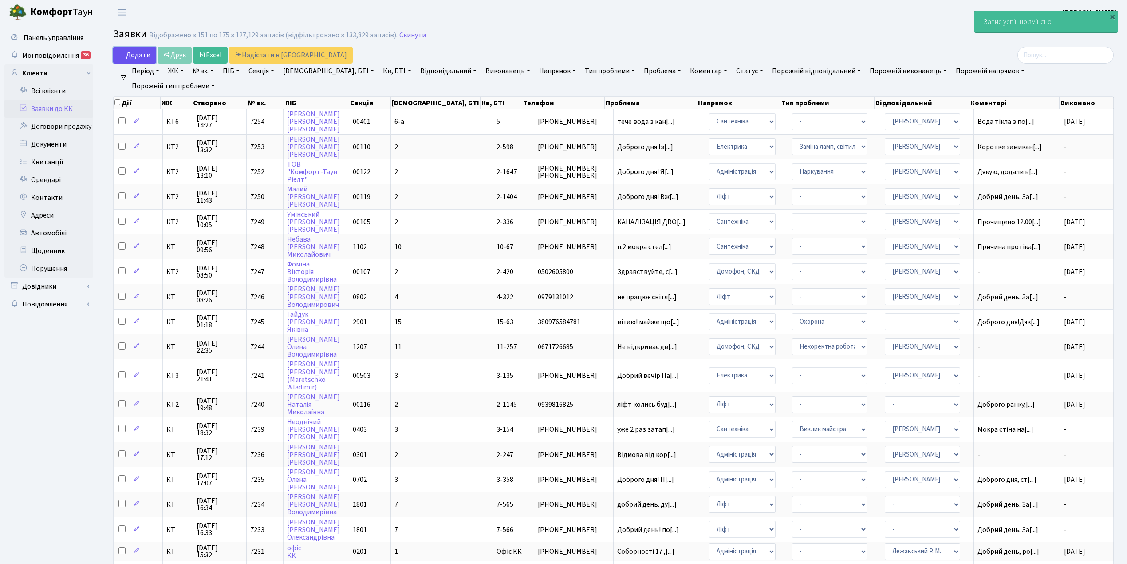
click at [131, 55] on span "Додати" at bounding box center [135, 55] width 32 height 10
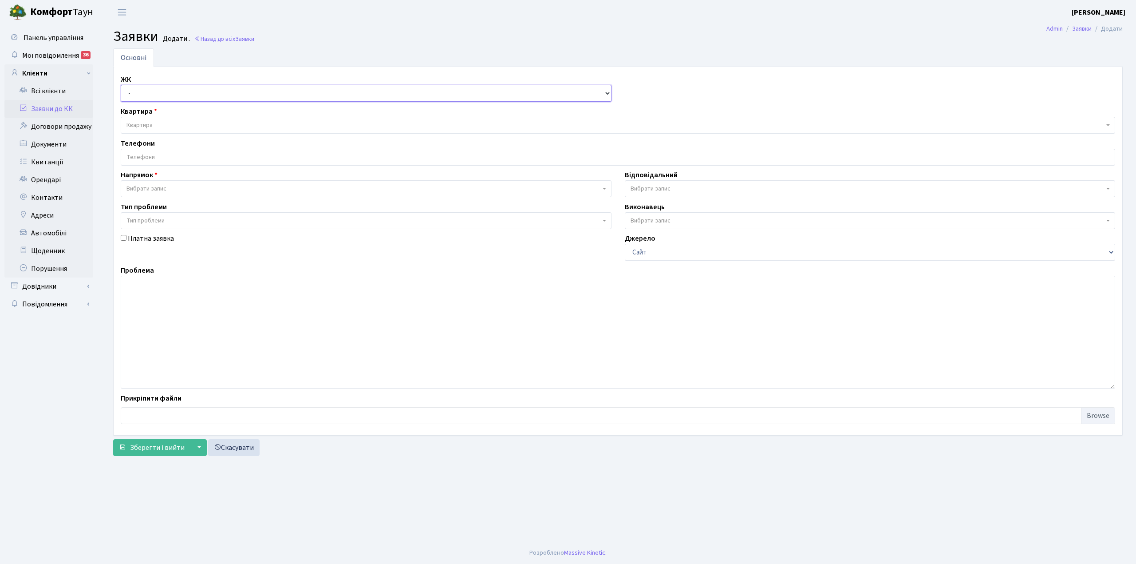
click at [146, 98] on select "- КТ, вул. Регенераторна, 4 КТ2, просп. Соборності, 17 КТ3, вул. Березнева, 16 …" at bounding box center [366, 93] width 491 height 17
select select "271"
click at [121, 85] on select "- КТ, вул. Регенераторна, 4 КТ2, просп. Соборності, 17 КТ3, вул. Березнева, 16 …" at bounding box center [366, 93] width 491 height 17
select select
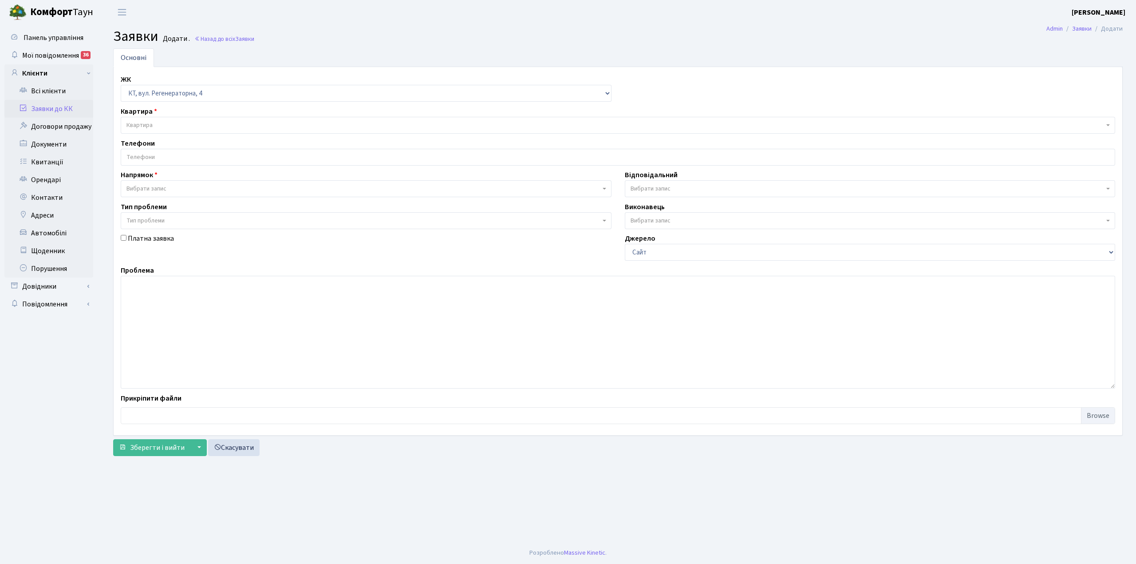
click at [169, 129] on span "Квартира" at bounding box center [616, 125] width 978 height 9
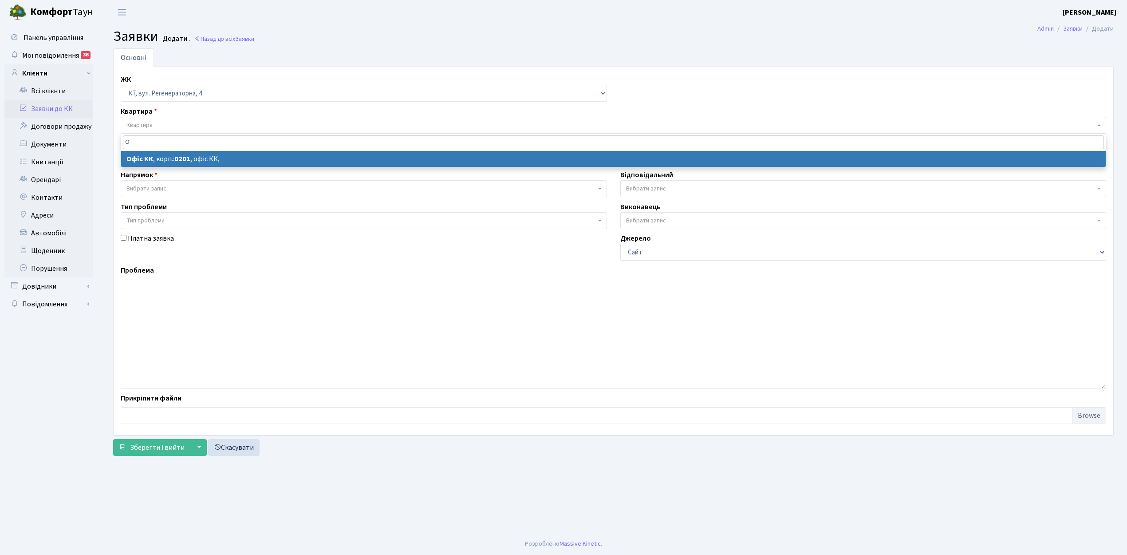
type input "О"
select select
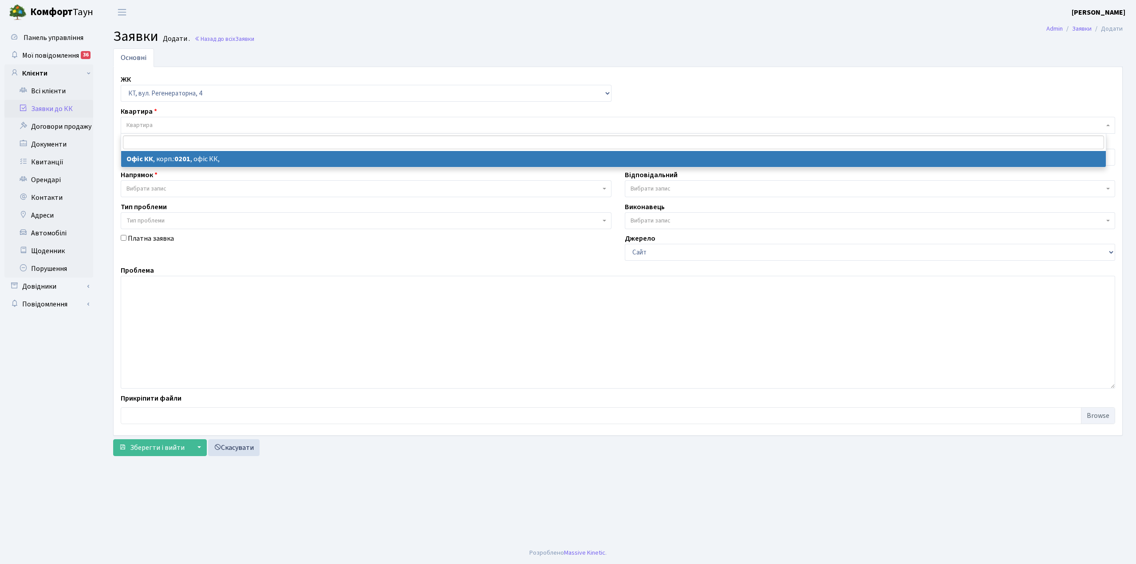
select select "4"
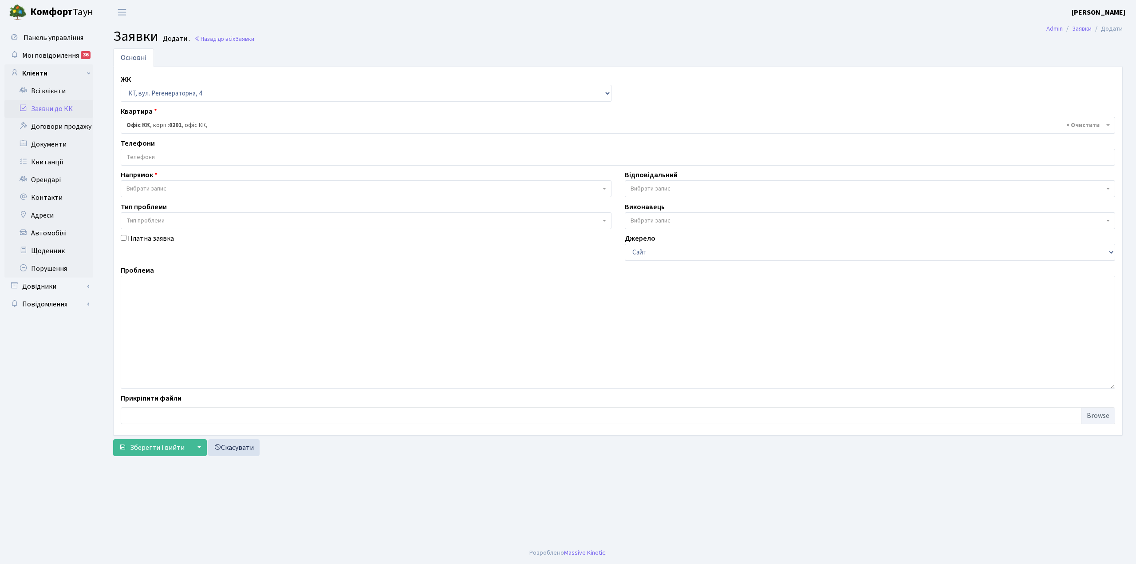
click at [138, 155] on input "search" at bounding box center [618, 157] width 994 height 16
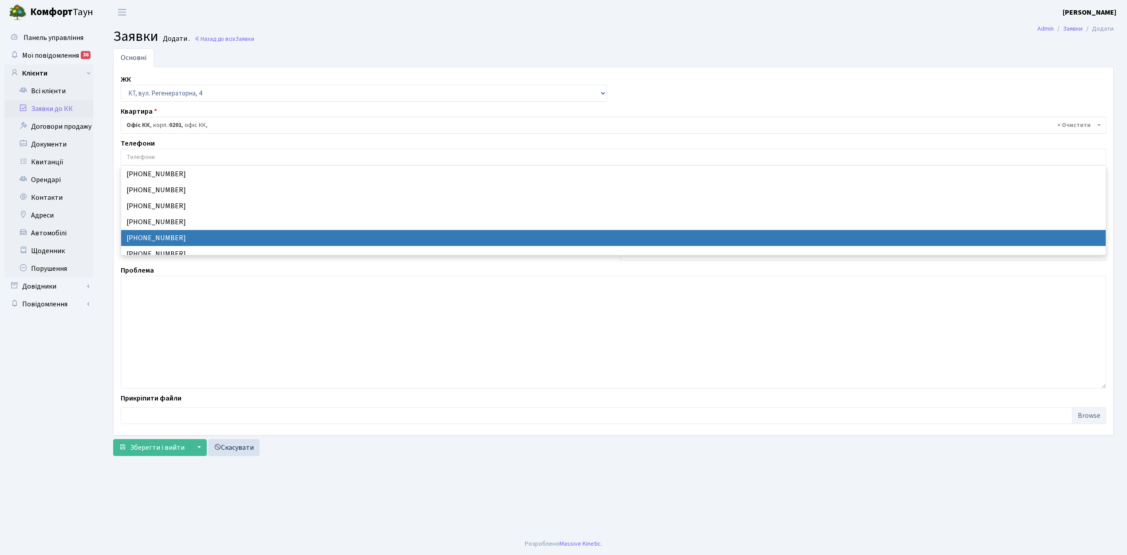
select select "24227"
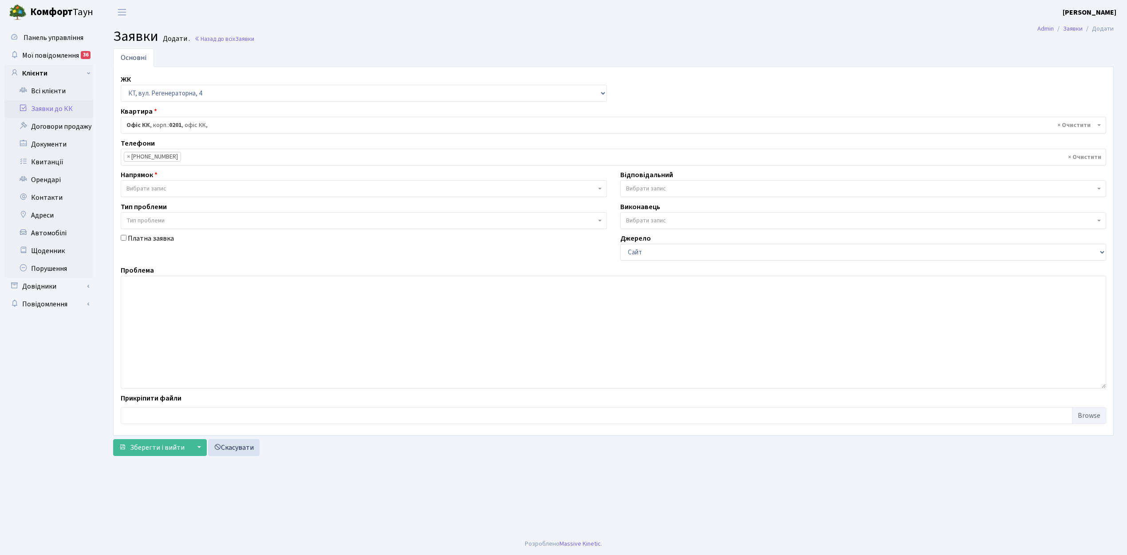
click at [141, 186] on span "Вибрати запис" at bounding box center [147, 188] width 40 height 9
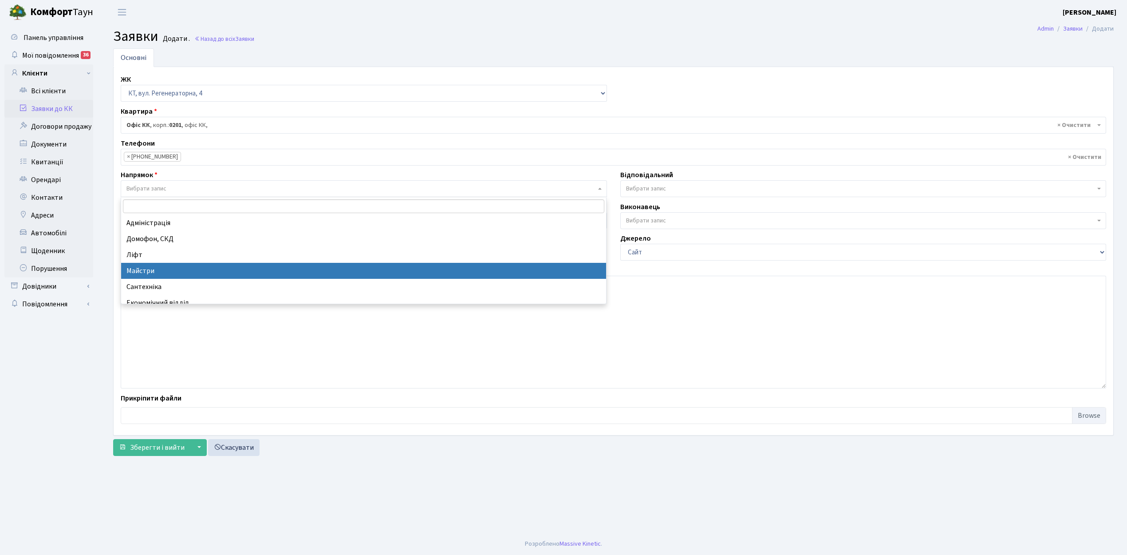
scroll to position [59, 0]
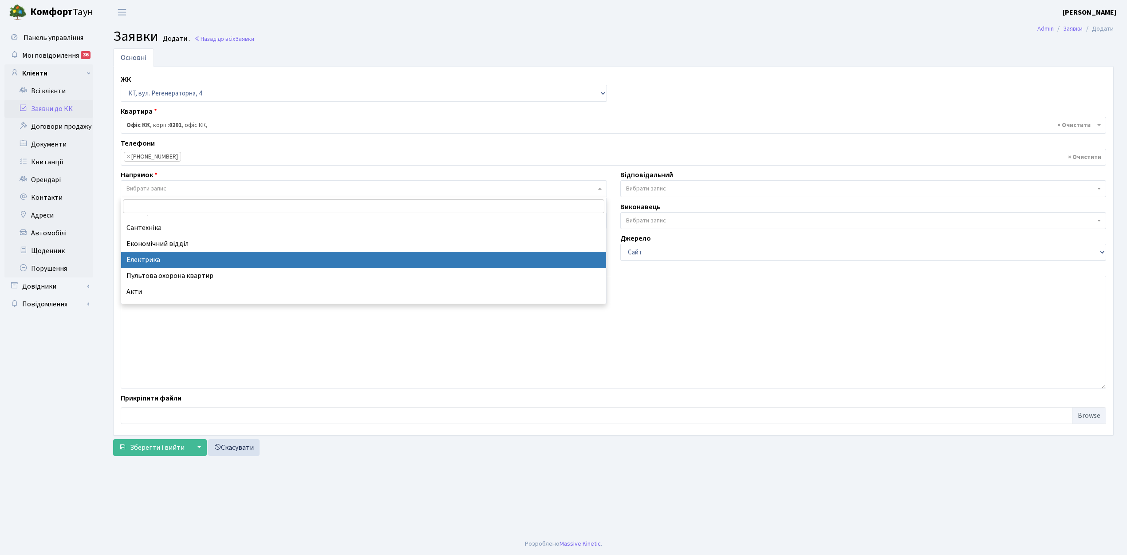
select select "3"
select select
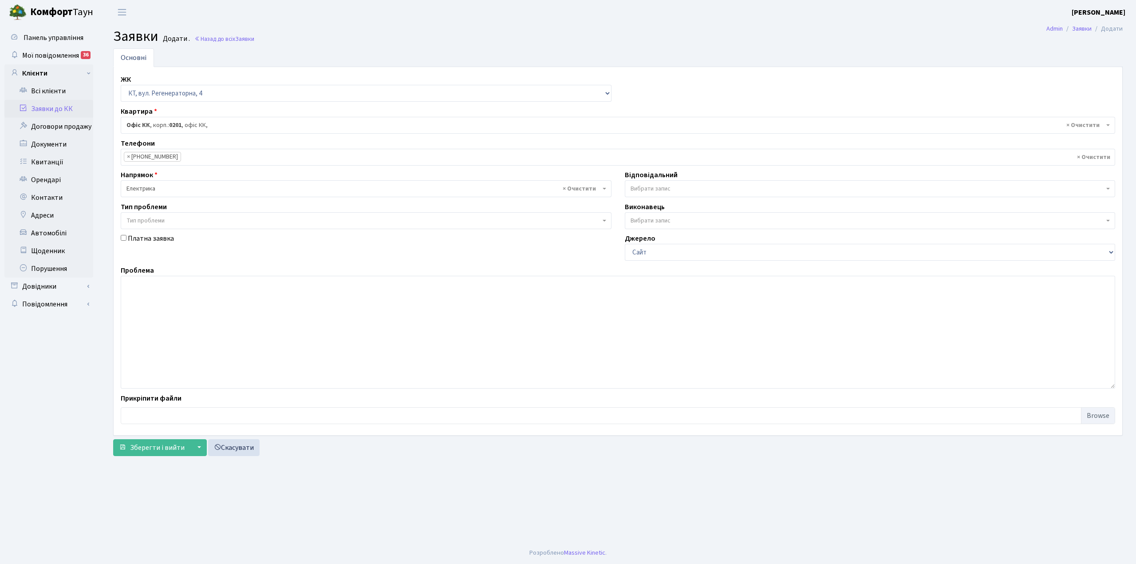
click at [682, 192] on span "Вибрати запис" at bounding box center [868, 188] width 474 height 9
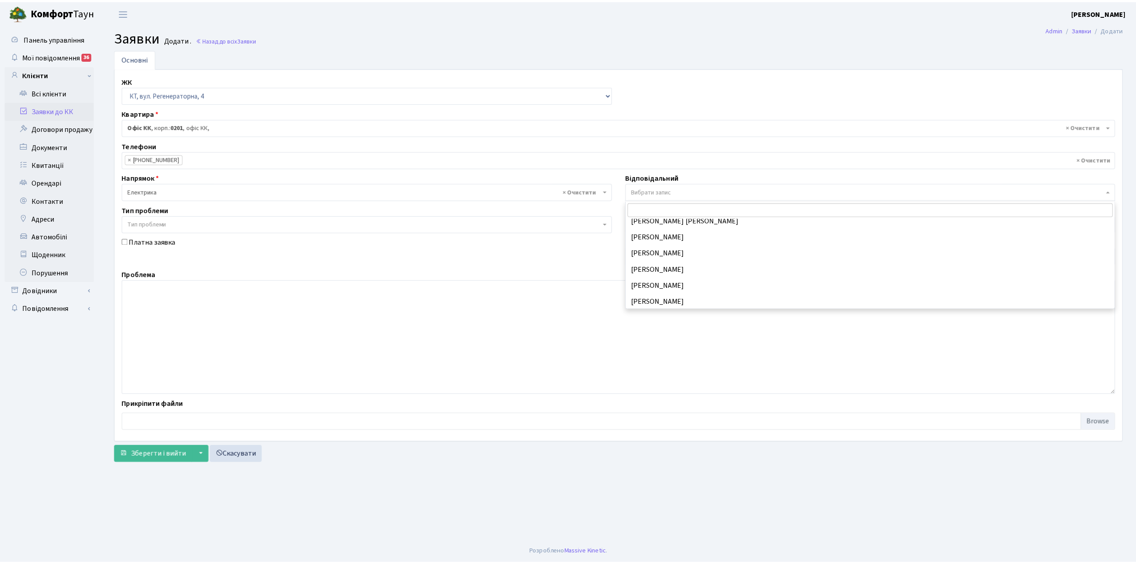
scroll to position [115, 0]
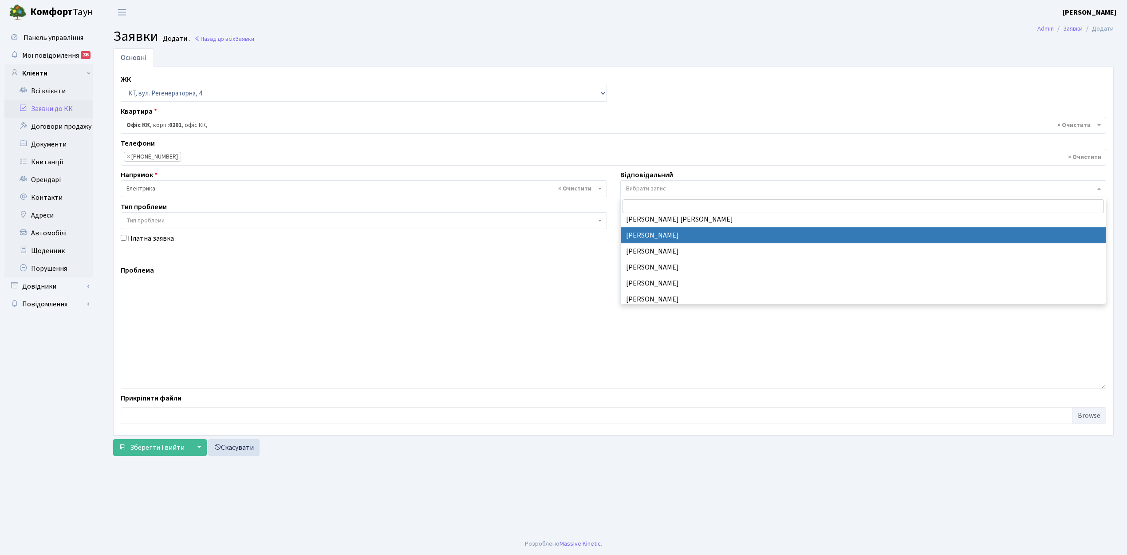
drag, startPoint x: 667, startPoint y: 229, endPoint x: 643, endPoint y: 238, distance: 25.0
select select "36"
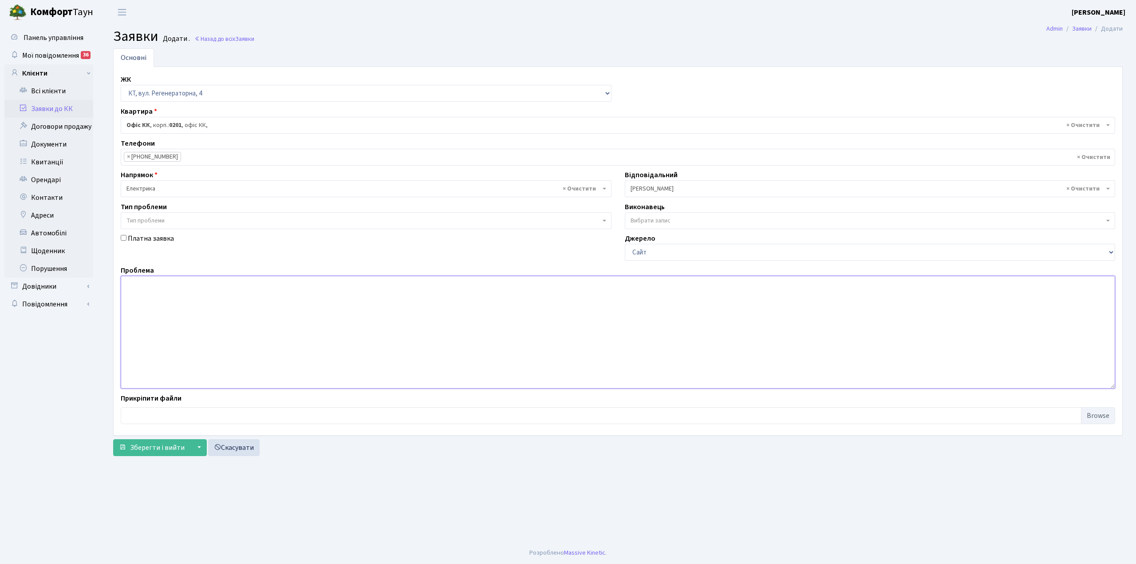
click at [128, 289] on textarea at bounding box center [618, 332] width 995 height 113
type textarea "7 КПП , не працює шлагбаум на виїзд,"
click at [170, 449] on span "Зберегти і вийти" at bounding box center [157, 448] width 55 height 10
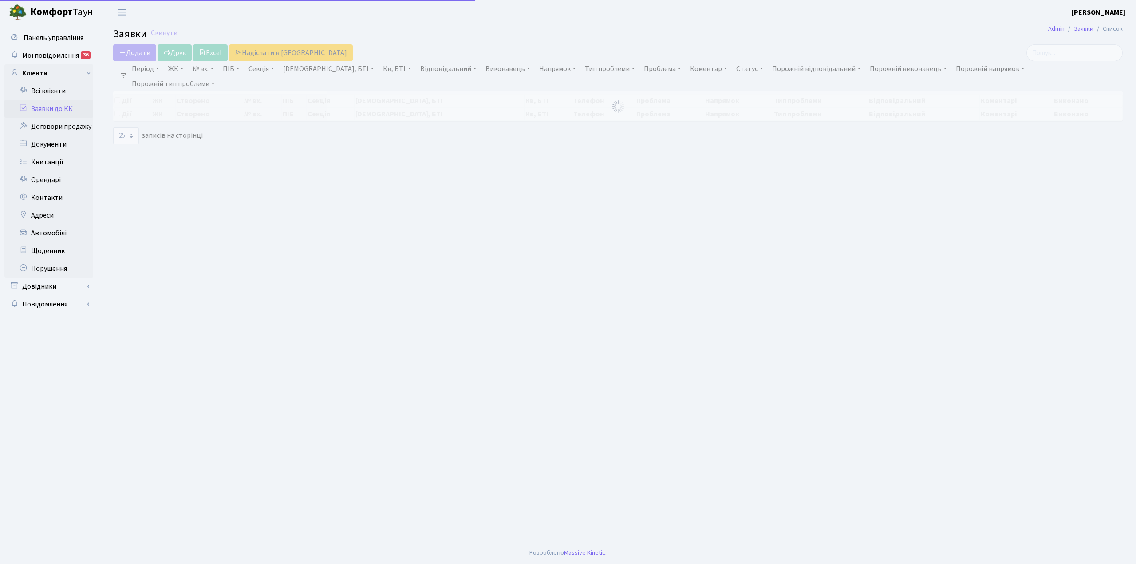
select select "25"
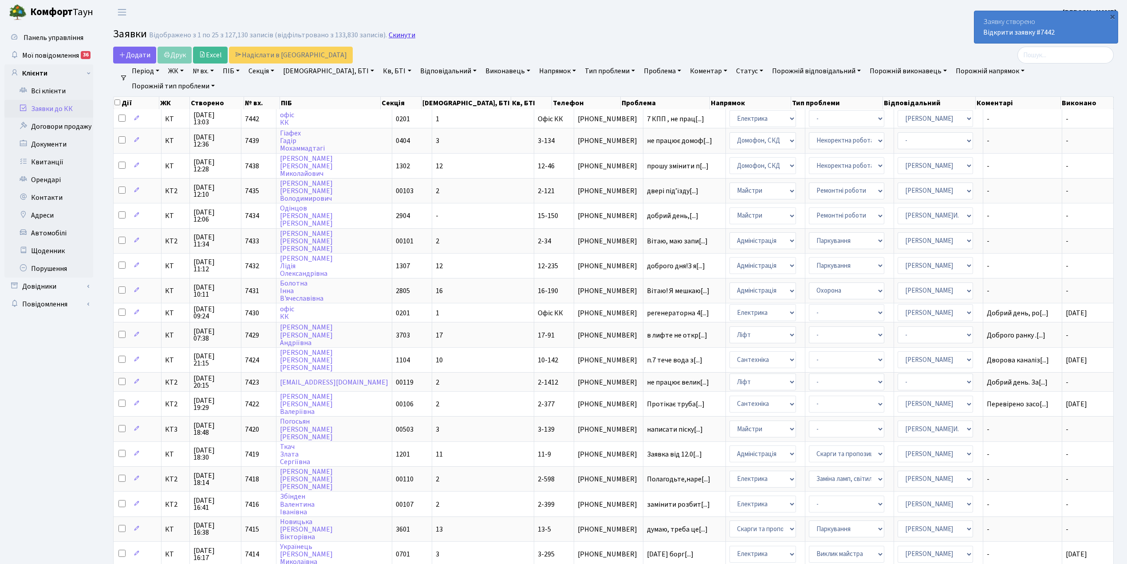
click at [401, 37] on link "Скинути" at bounding box center [402, 35] width 27 height 8
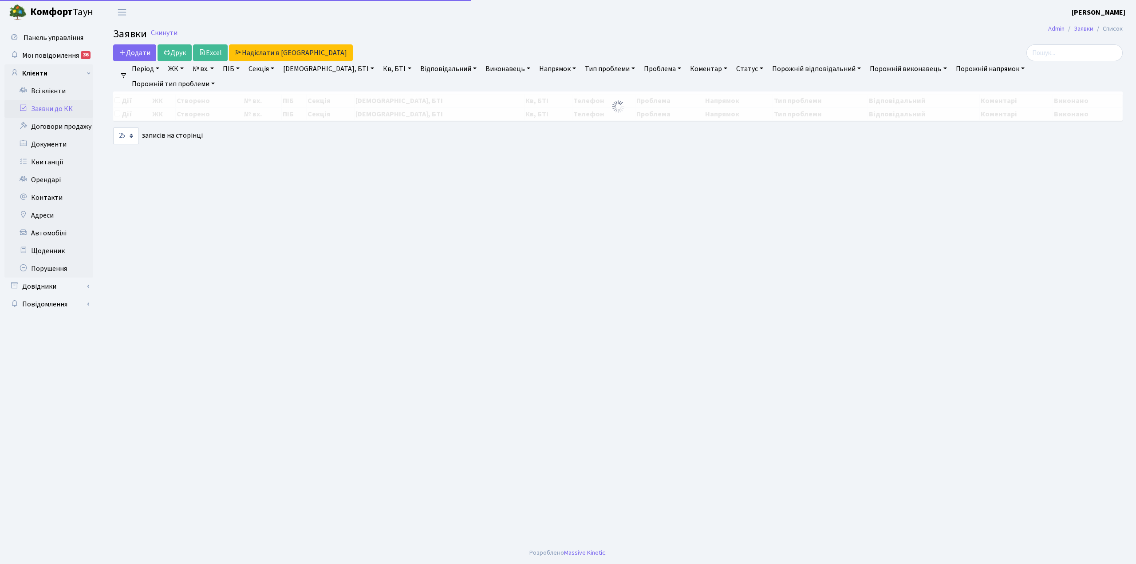
select select "25"
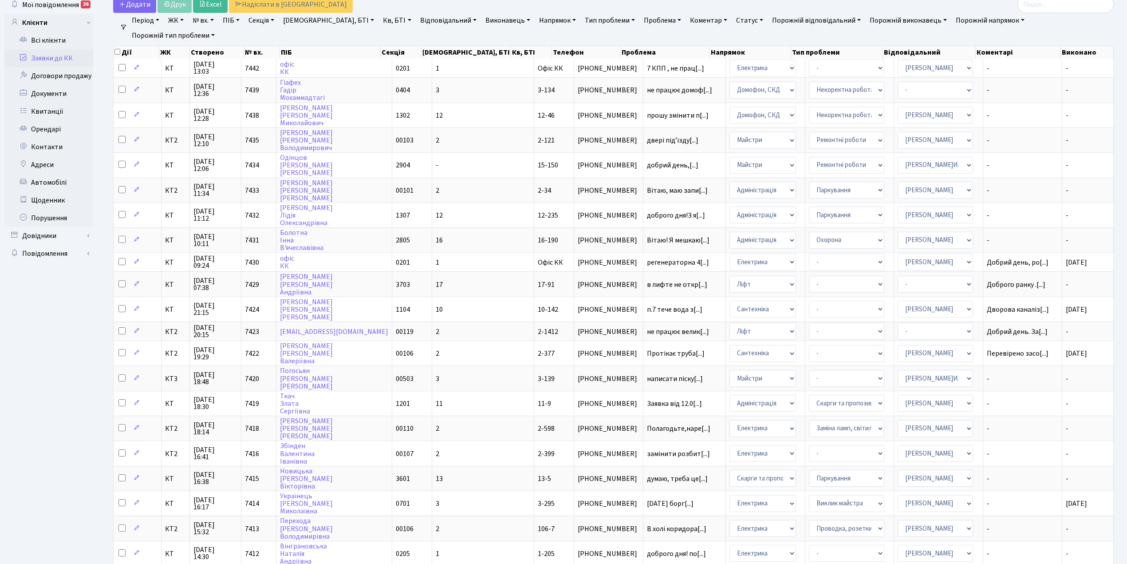
scroll to position [188, 0]
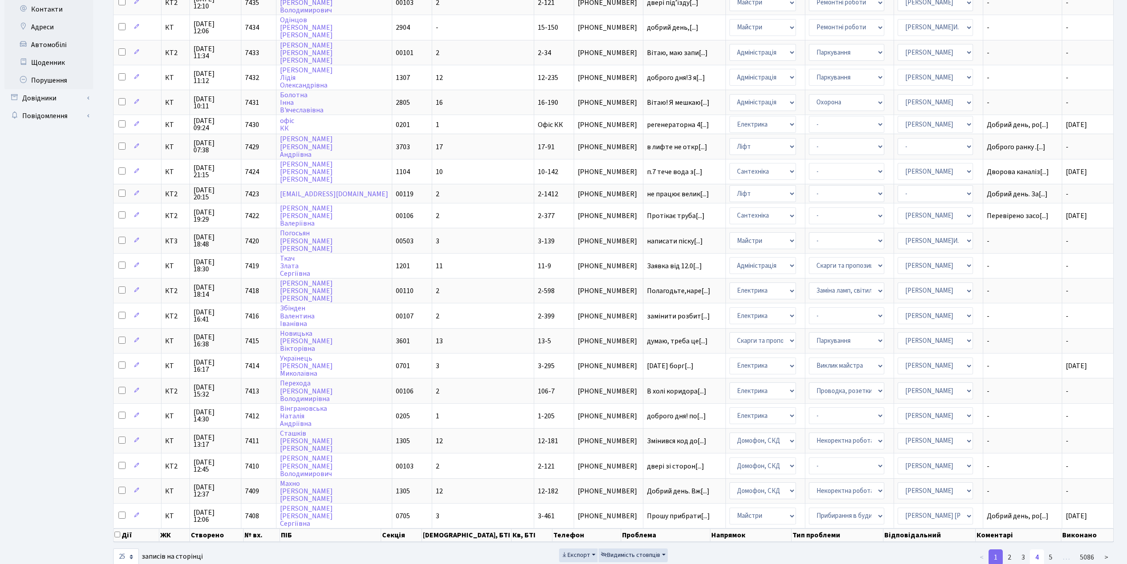
click at [1039, 549] on link "4" at bounding box center [1037, 557] width 14 height 16
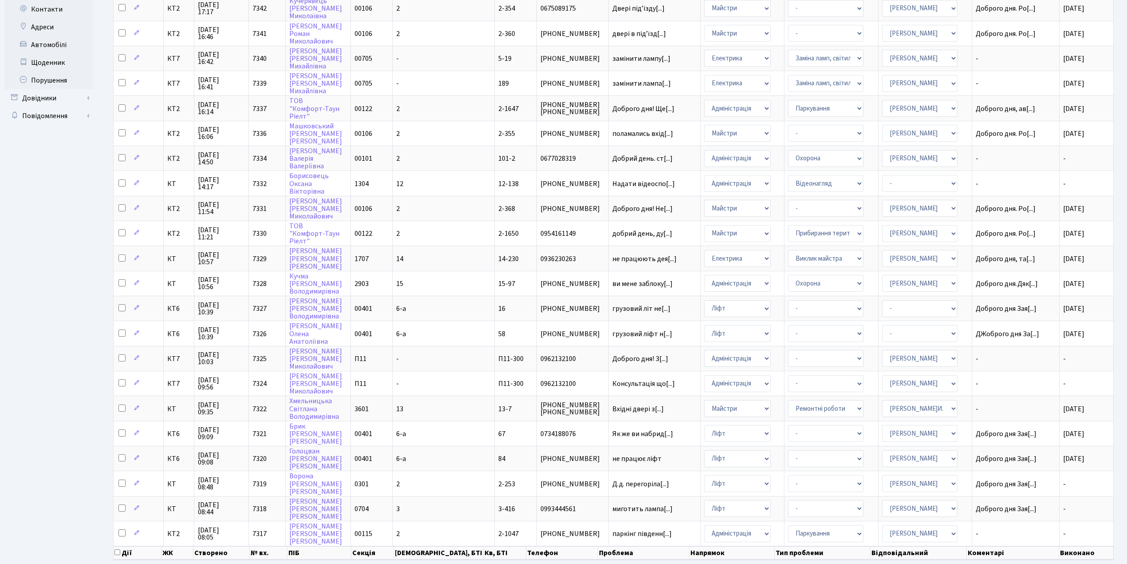
click at [1050, 563] on link "5" at bounding box center [1051, 575] width 14 height 16
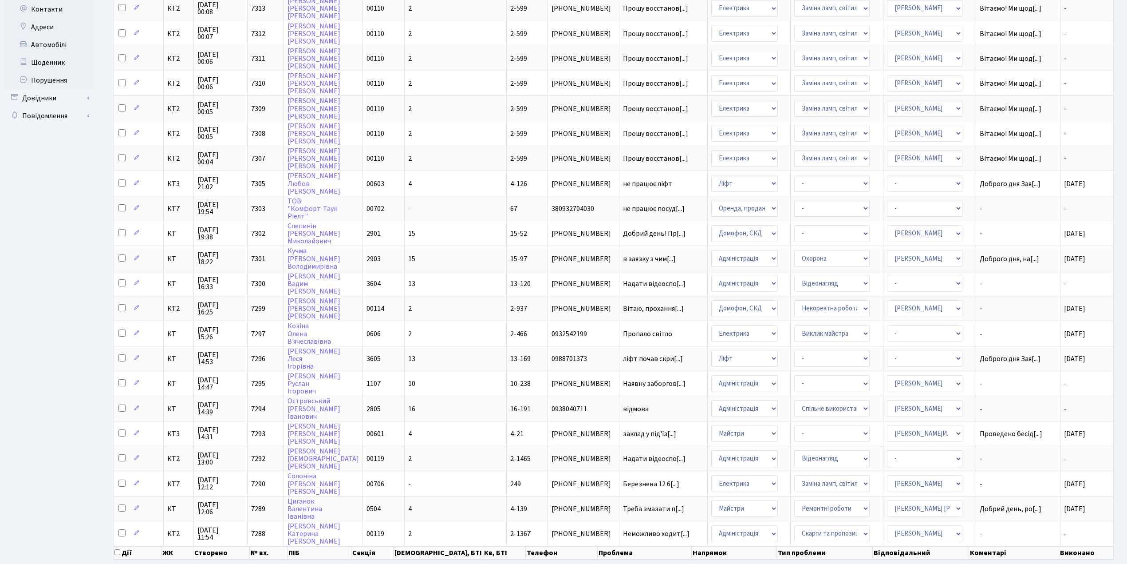
click at [1049, 563] on link "6" at bounding box center [1051, 575] width 14 height 16
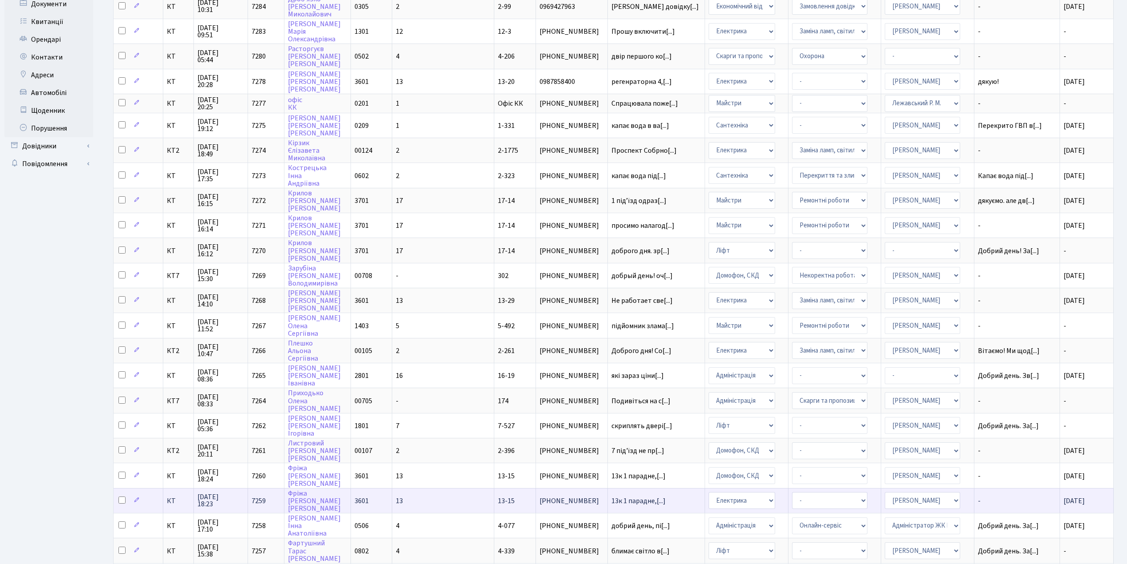
scroll to position [197, 0]
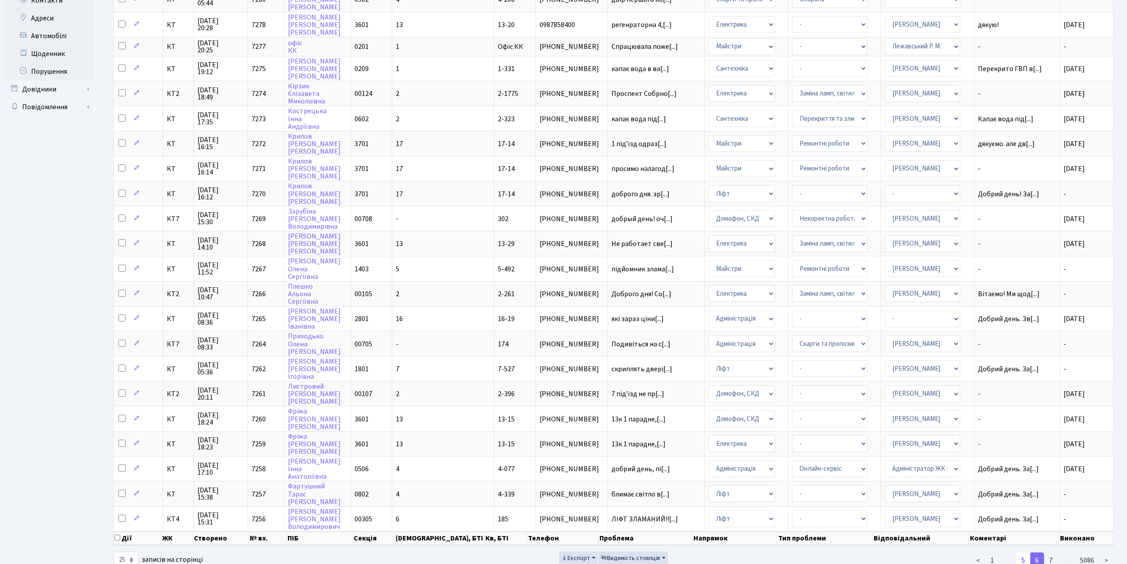
click at [1023, 552] on link "5" at bounding box center [1024, 560] width 14 height 16
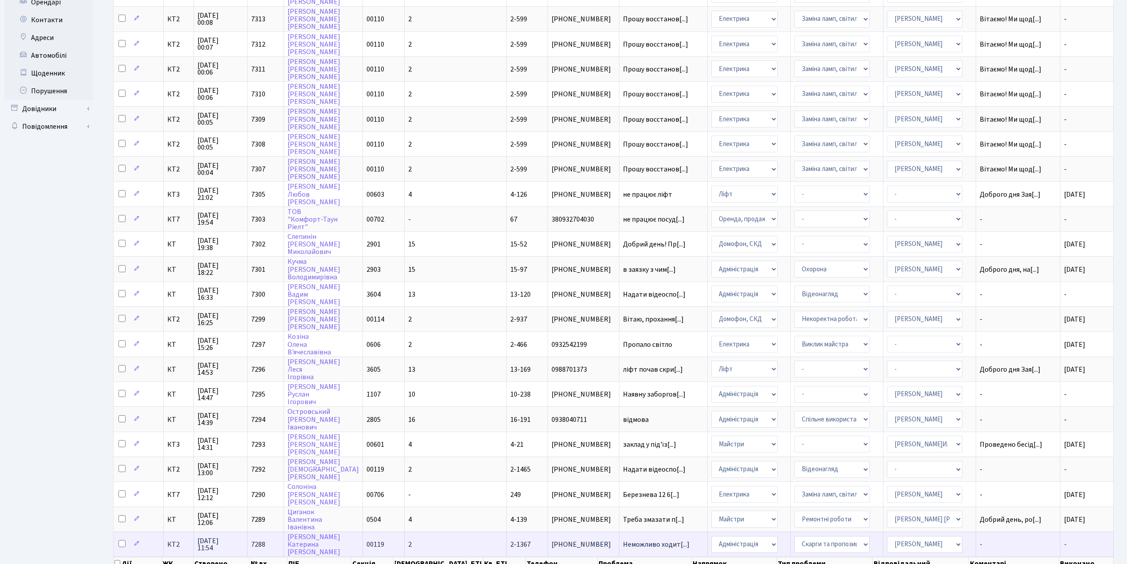
scroll to position [1, 0]
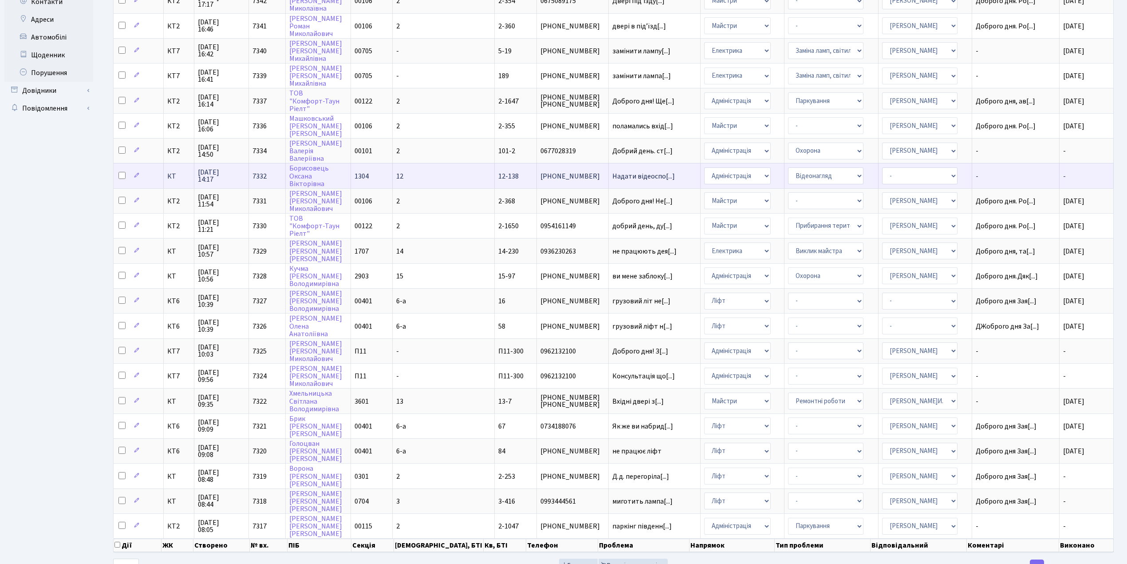
scroll to position [202, 0]
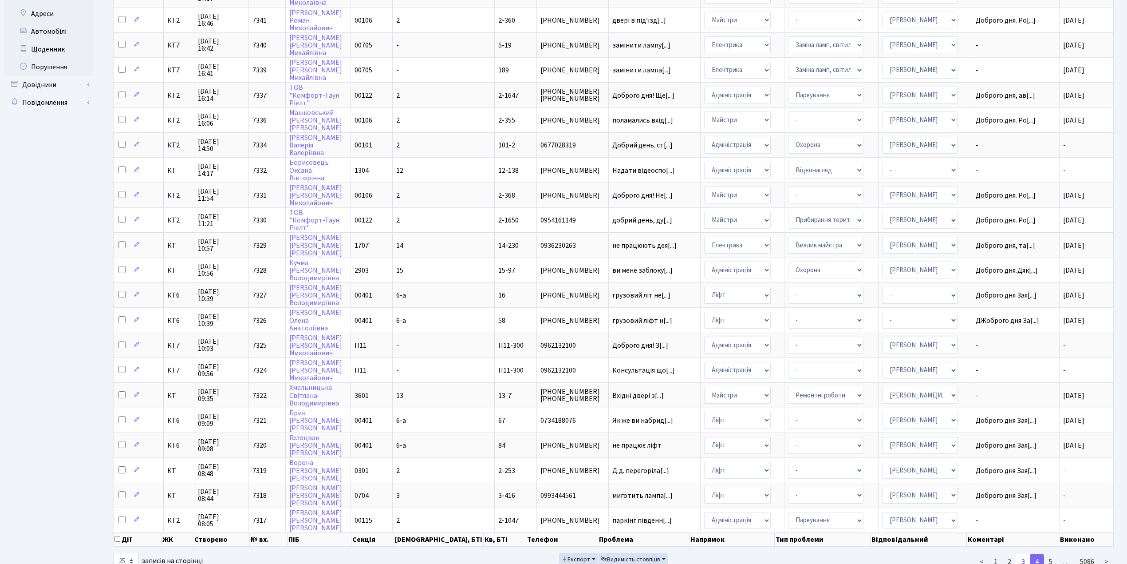
click at [1026, 554] on link "3" at bounding box center [1024, 562] width 14 height 16
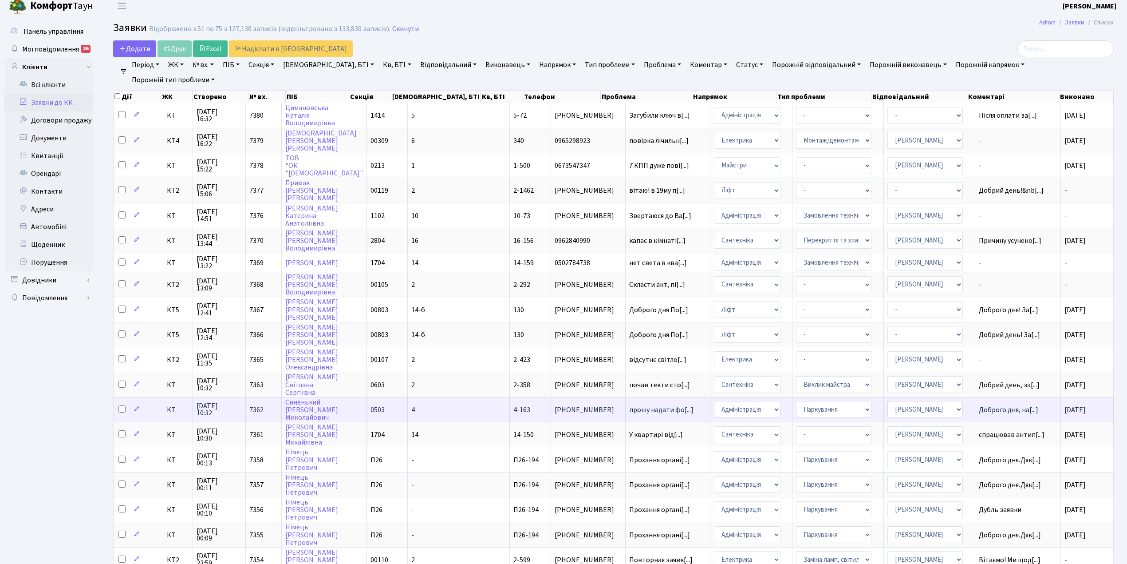
scroll to position [0, 0]
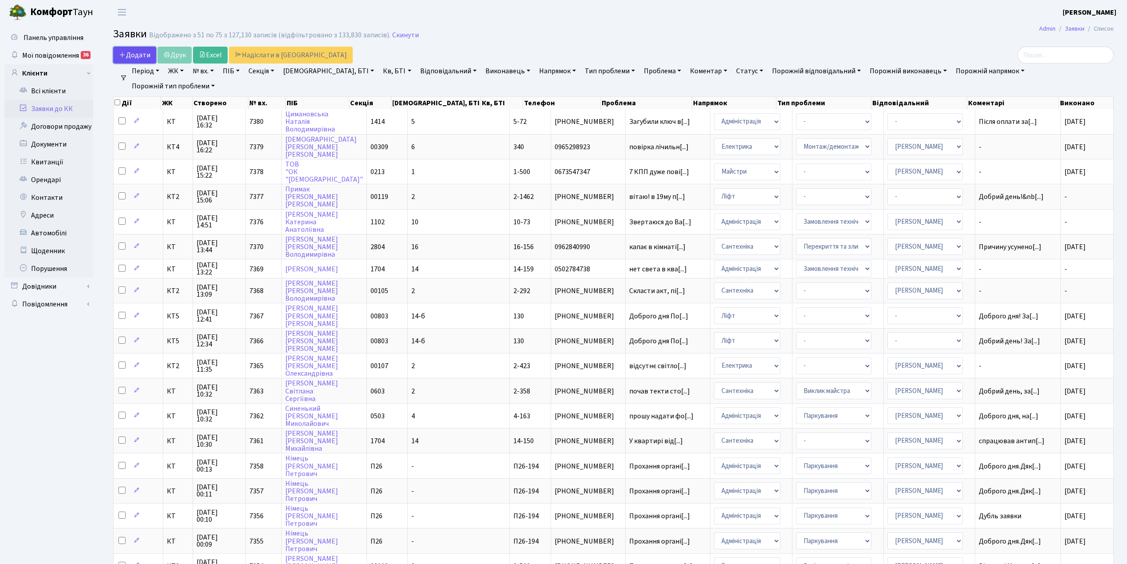
click at [131, 51] on span "Додати" at bounding box center [135, 55] width 32 height 10
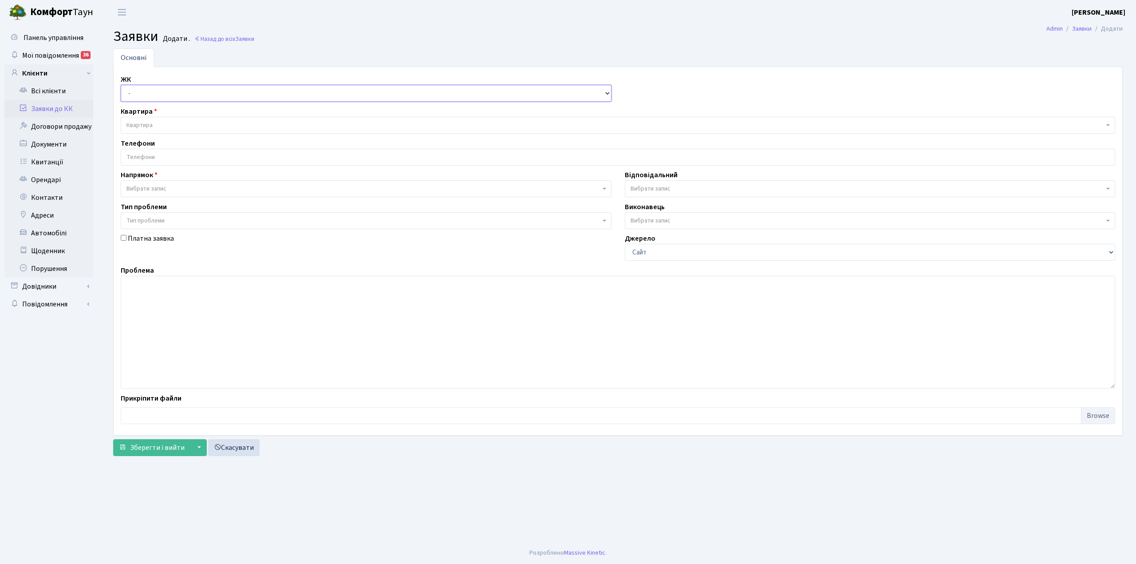
click at [156, 98] on select "- КТ, вул. Регенераторна, 4 КТ2, просп. [STREET_ADDRESS] [STREET_ADDRESS] [PERS…" at bounding box center [366, 93] width 491 height 17
select select "271"
click at [121, 85] on select "- КТ, вул. Регенераторна, 4 КТ2, просп. Соборності, 17 КТ3, вул. Березнева, 16 …" at bounding box center [366, 93] width 491 height 17
select select
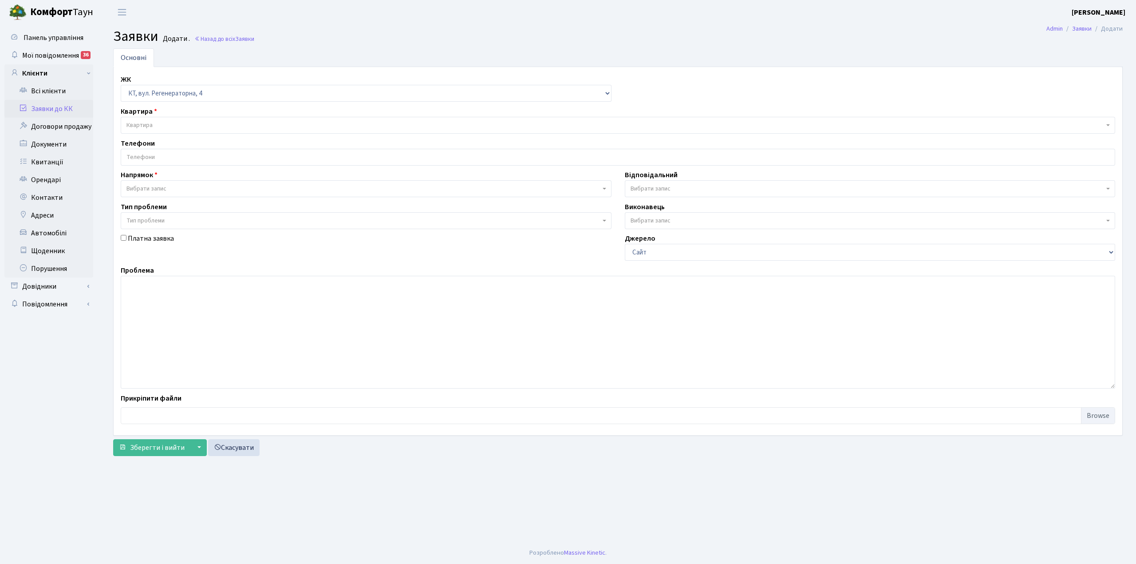
click at [166, 125] on span "Квартира" at bounding box center [616, 125] width 978 height 9
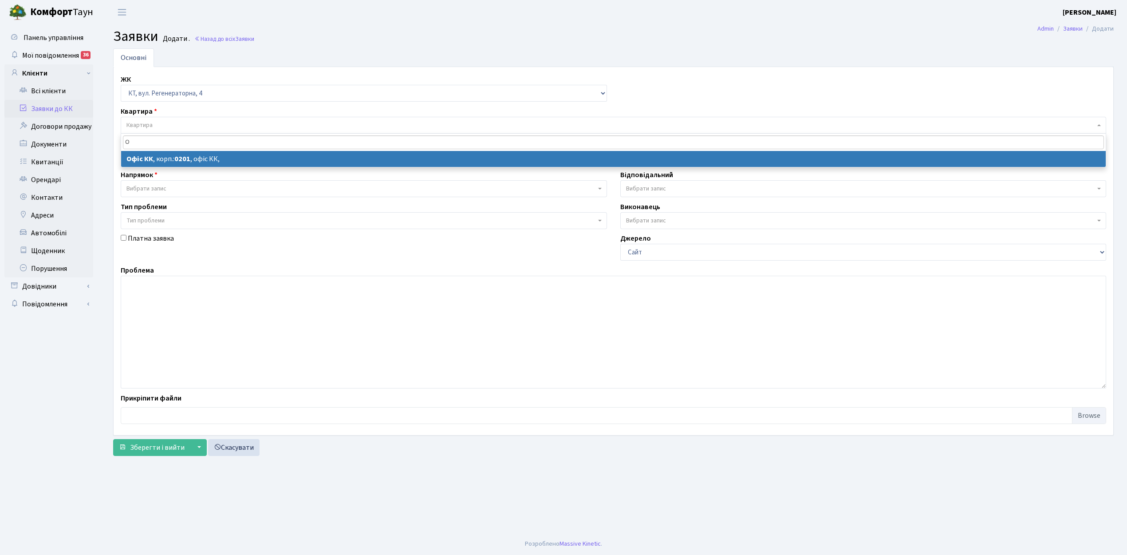
type input "О"
drag, startPoint x: 174, startPoint y: 151, endPoint x: 162, endPoint y: 155, distance: 13.4
select select
select select "4"
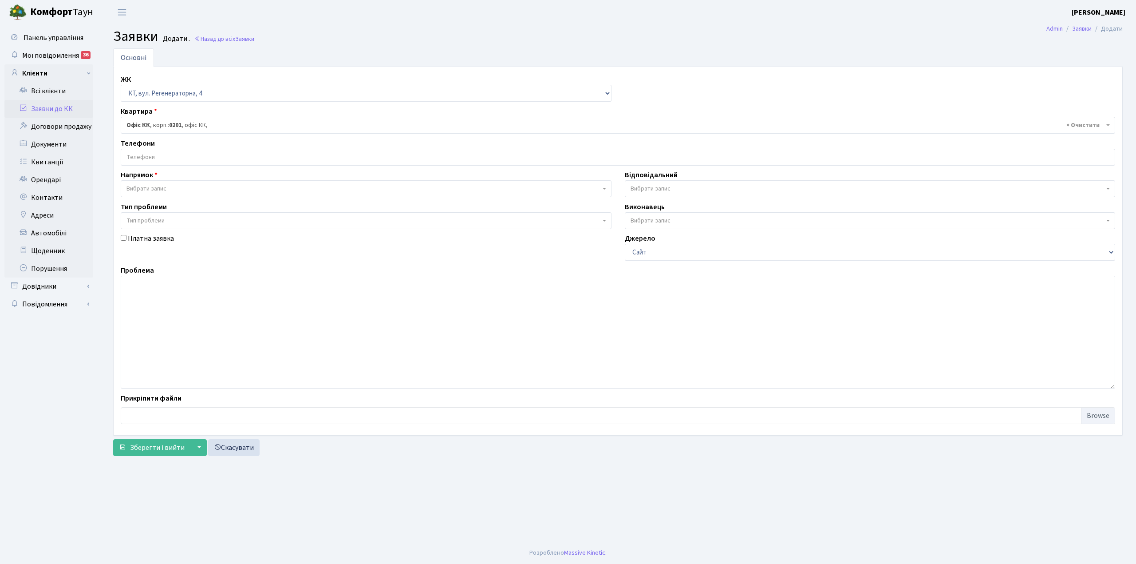
click at [160, 155] on input "search" at bounding box center [618, 157] width 994 height 16
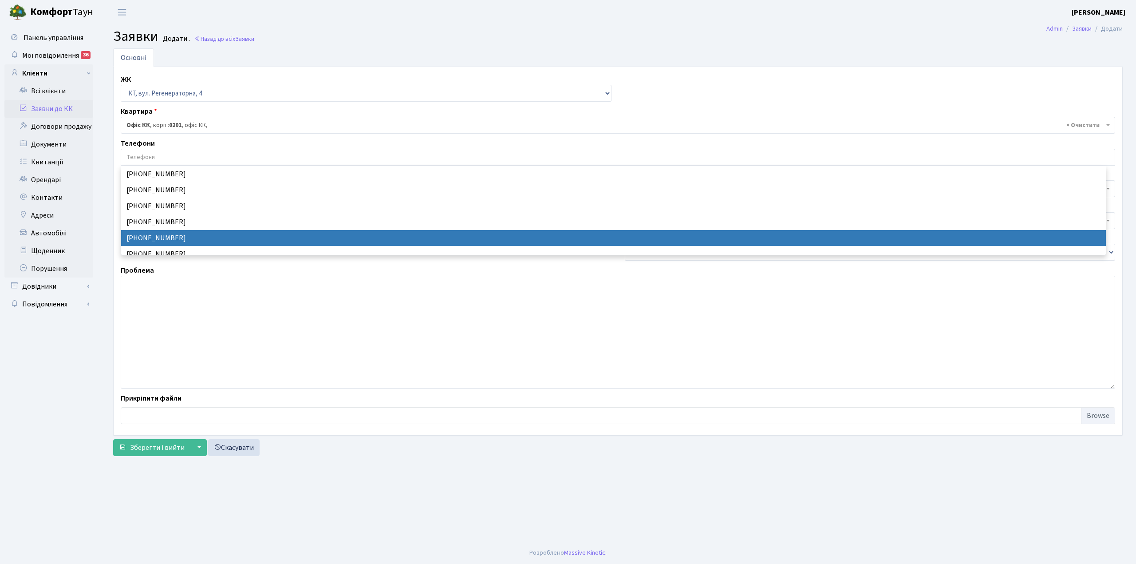
select select "24227"
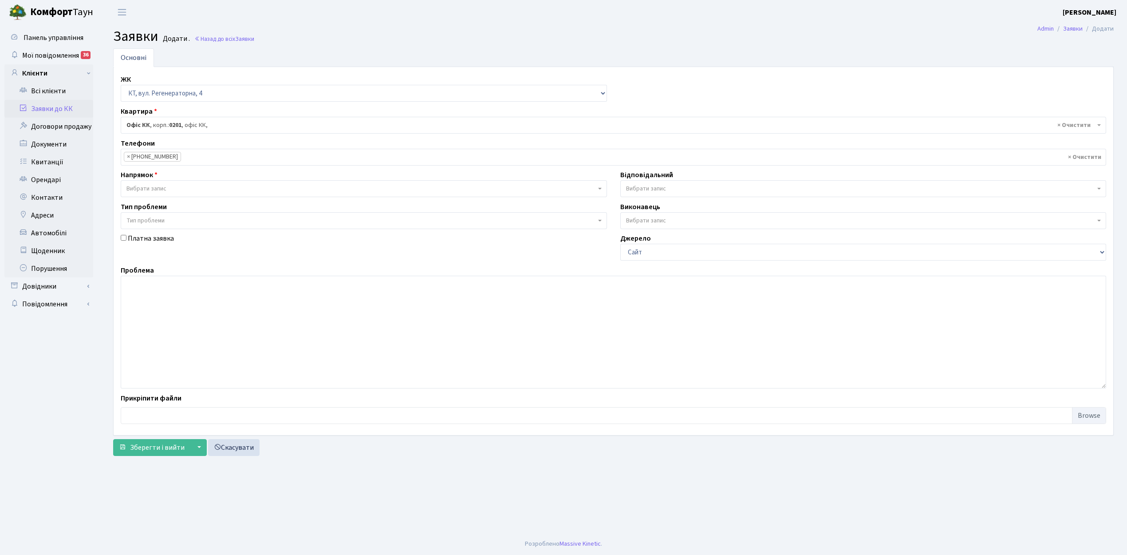
click at [148, 186] on span "Вибрати запис" at bounding box center [147, 188] width 40 height 9
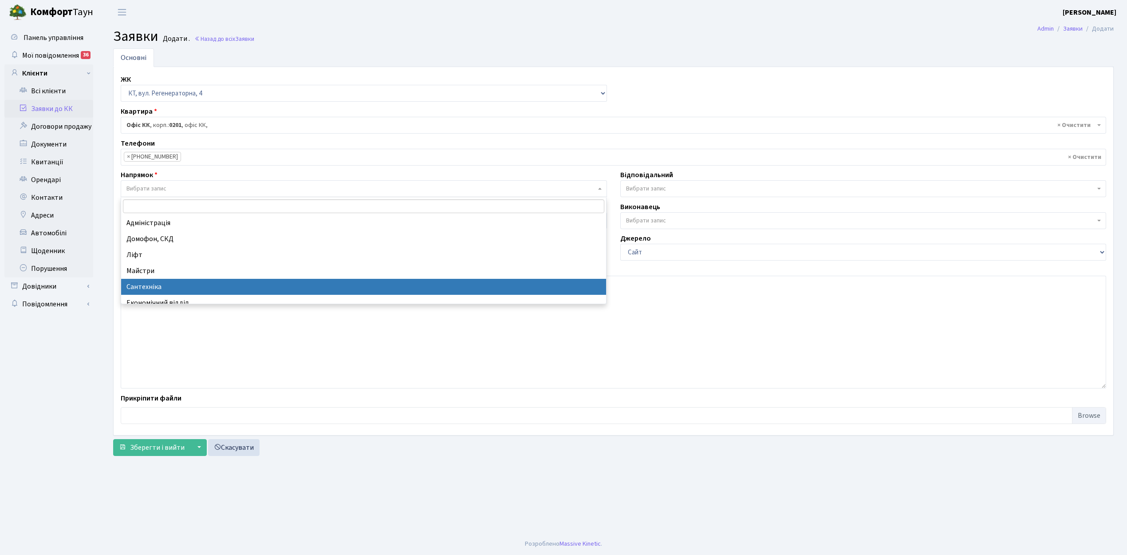
select select "2"
select select
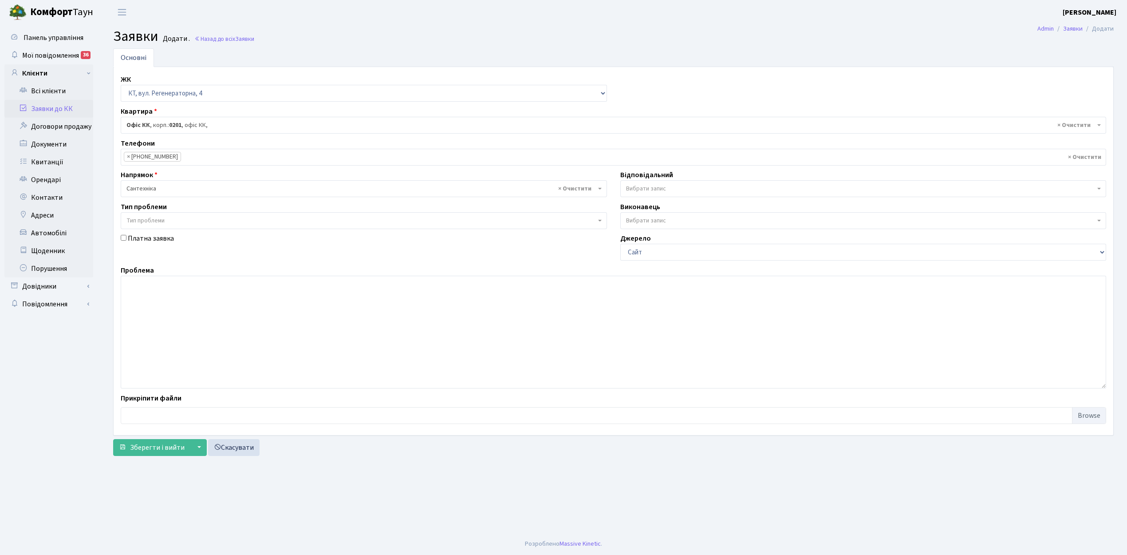
click at [684, 188] on span "Вибрати запис" at bounding box center [861, 188] width 470 height 9
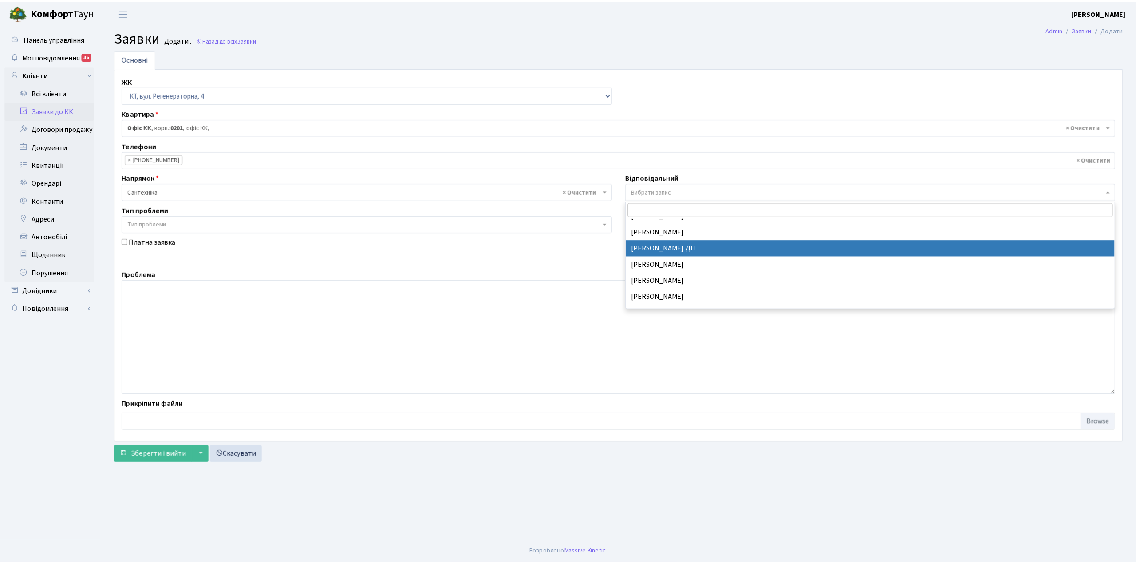
scroll to position [414, 0]
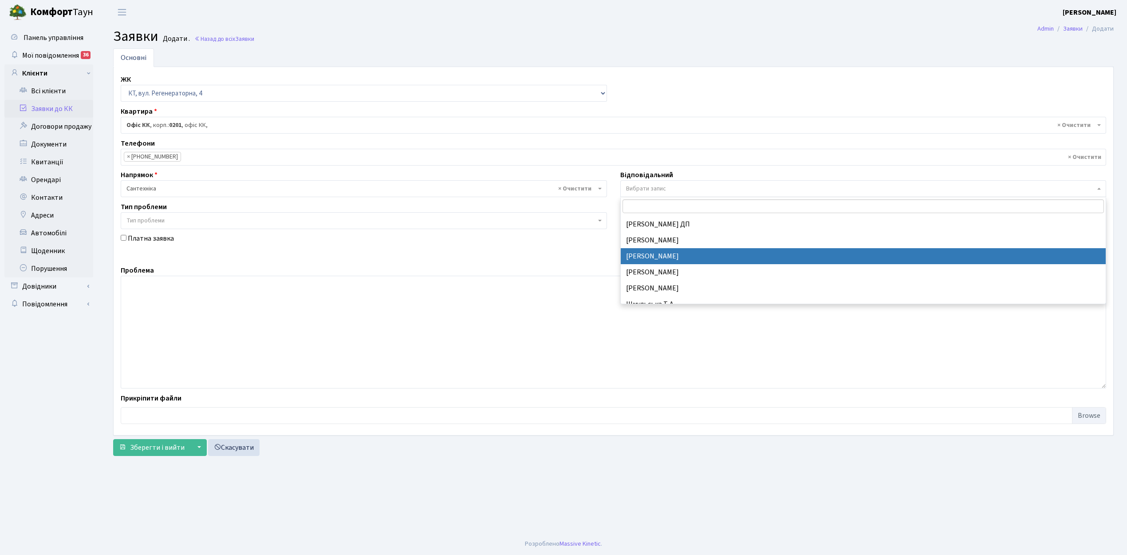
drag, startPoint x: 660, startPoint y: 252, endPoint x: 192, endPoint y: 347, distance: 477.0
select select "67"
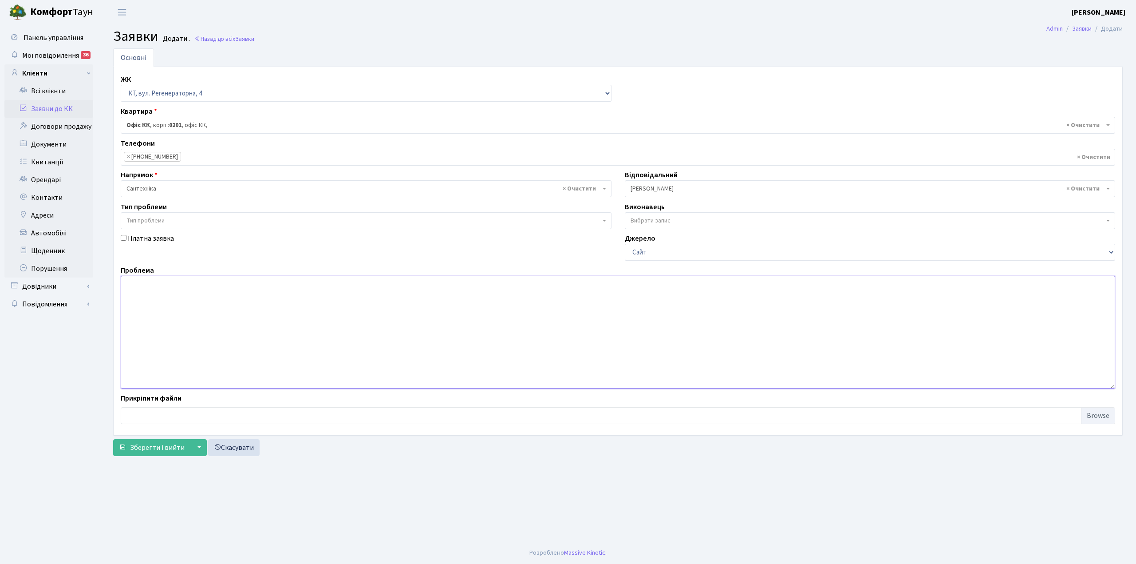
click at [167, 301] on textarea at bounding box center [618, 332] width 995 height 113
type textarea "з"
type textarea "25.08 в кв. 409 почалокапати зі стелі., зьсували що підтоплює кв. 418."
click at [154, 446] on span "Зберегти і вийти" at bounding box center [157, 448] width 55 height 10
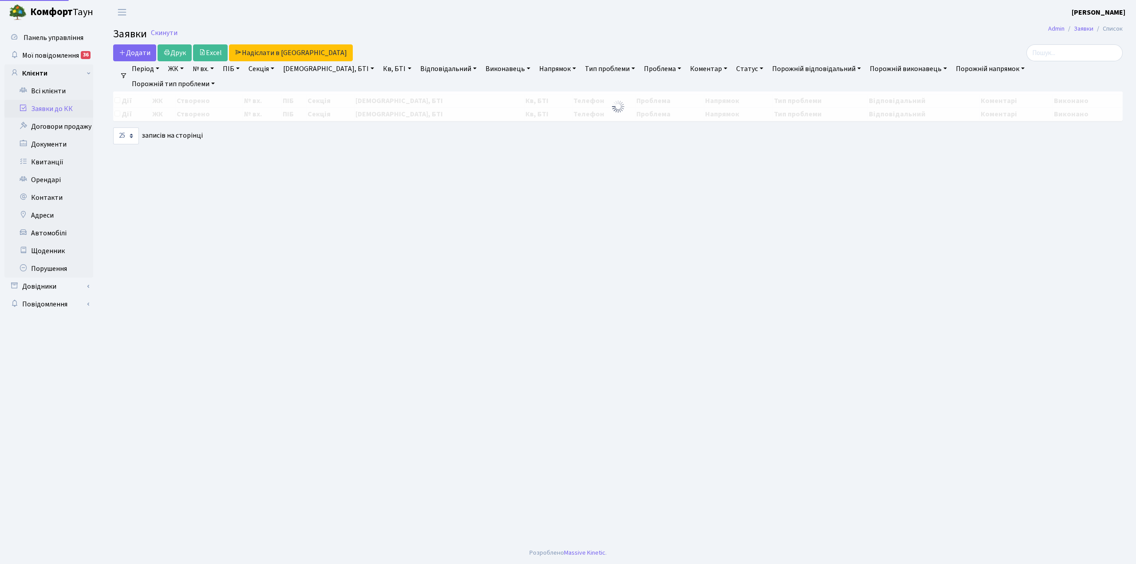
select select "25"
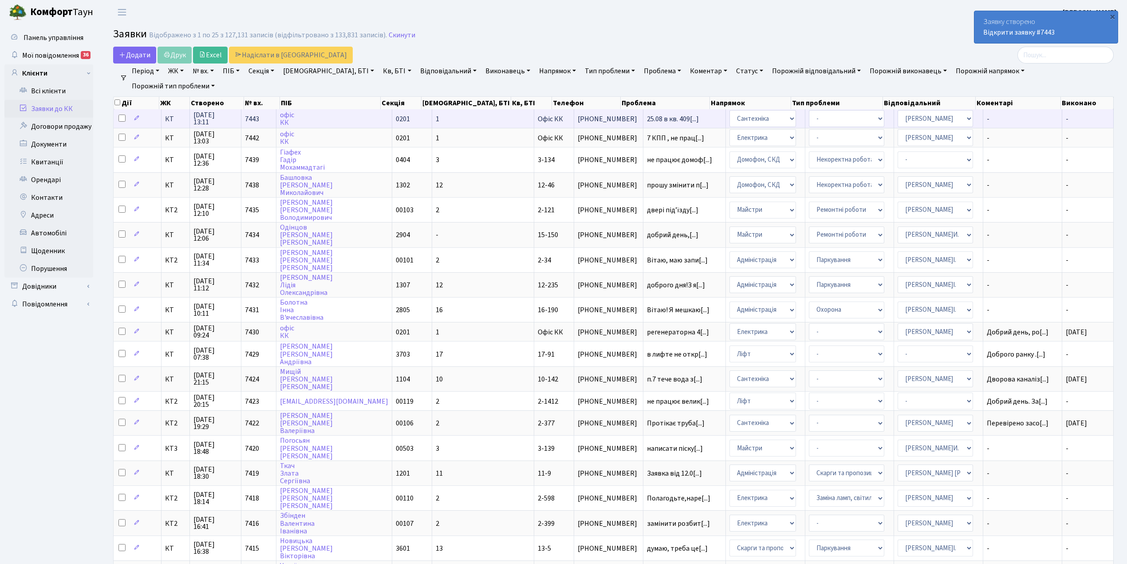
click at [339, 115] on td "офіс КК" at bounding box center [335, 118] width 116 height 19
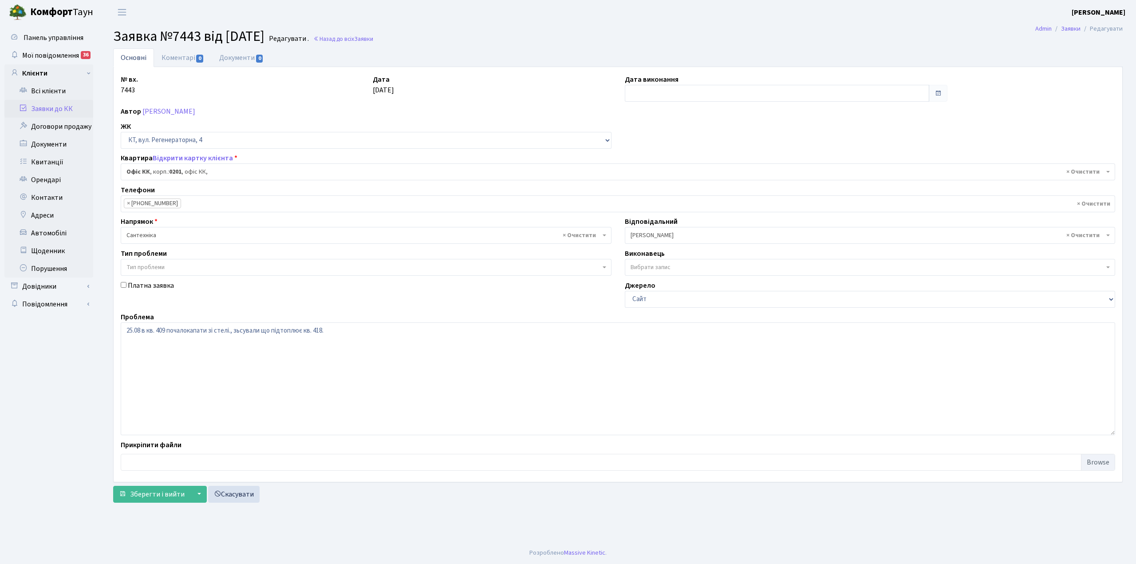
select select "4"
click at [173, 55] on link "Коментарі 0" at bounding box center [183, 57] width 58 height 18
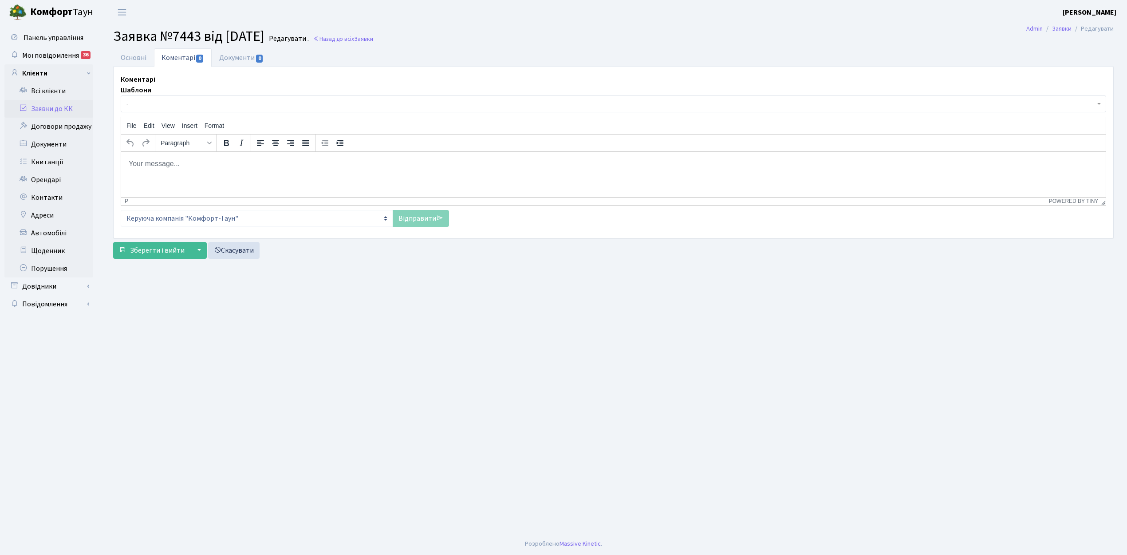
click at [182, 100] on span "-" at bounding box center [611, 103] width 969 height 9
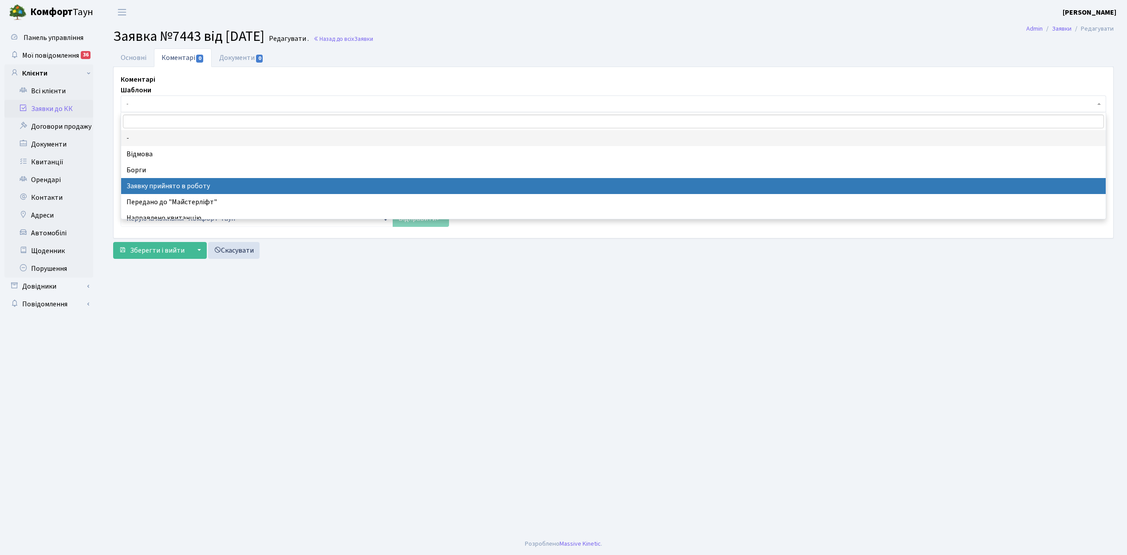
select select "7"
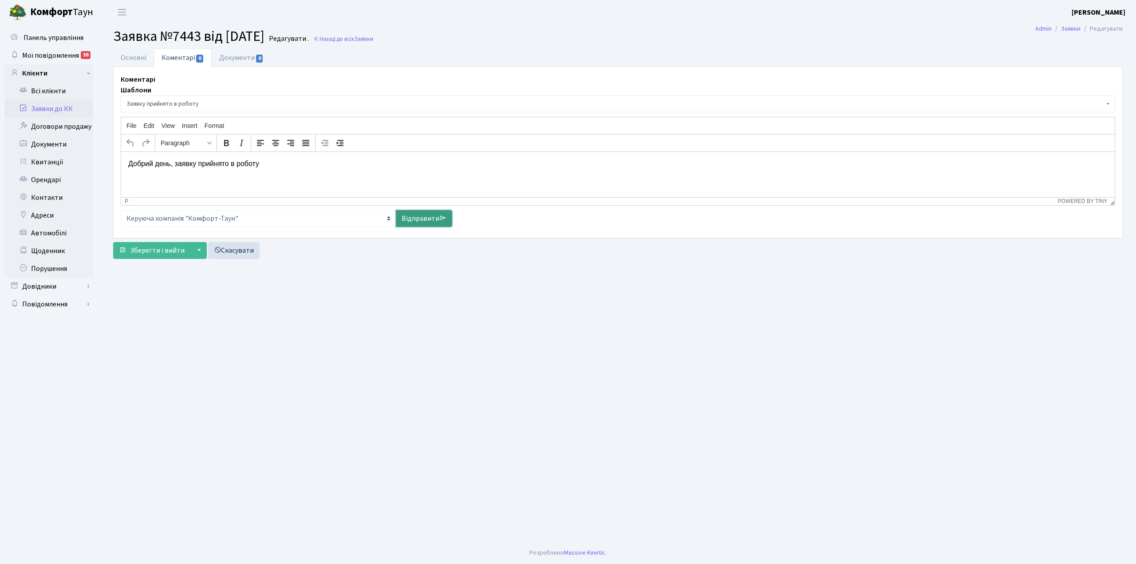
drag, startPoint x: 404, startPoint y: 222, endPoint x: 331, endPoint y: 248, distance: 77.5
click at [403, 223] on link "Відправити" at bounding box center [424, 218] width 56 height 17
select select
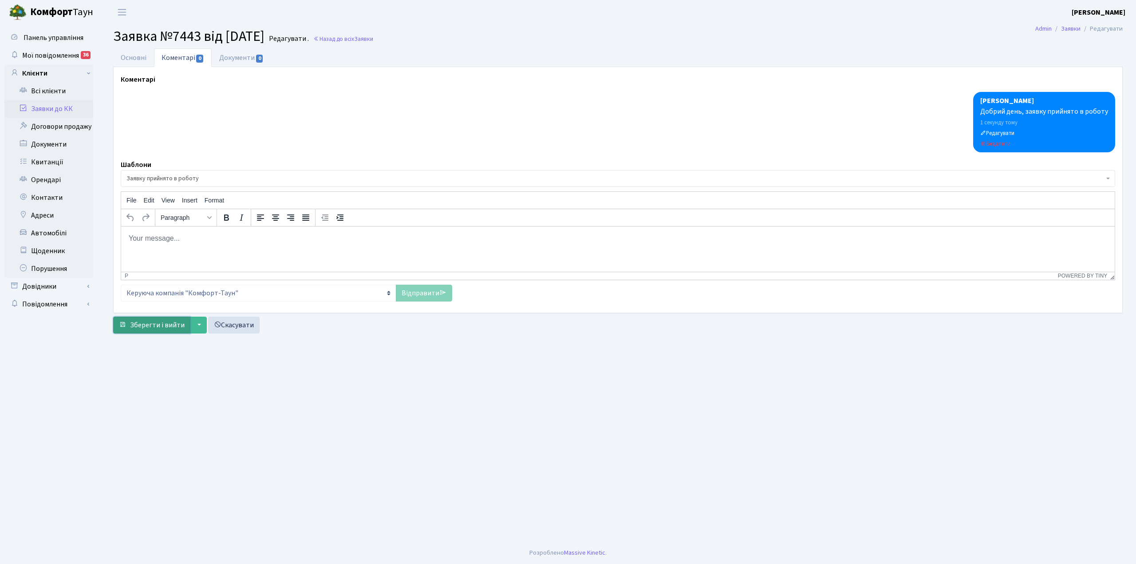
click at [129, 324] on button "Зберегти і вийти" at bounding box center [151, 324] width 77 height 17
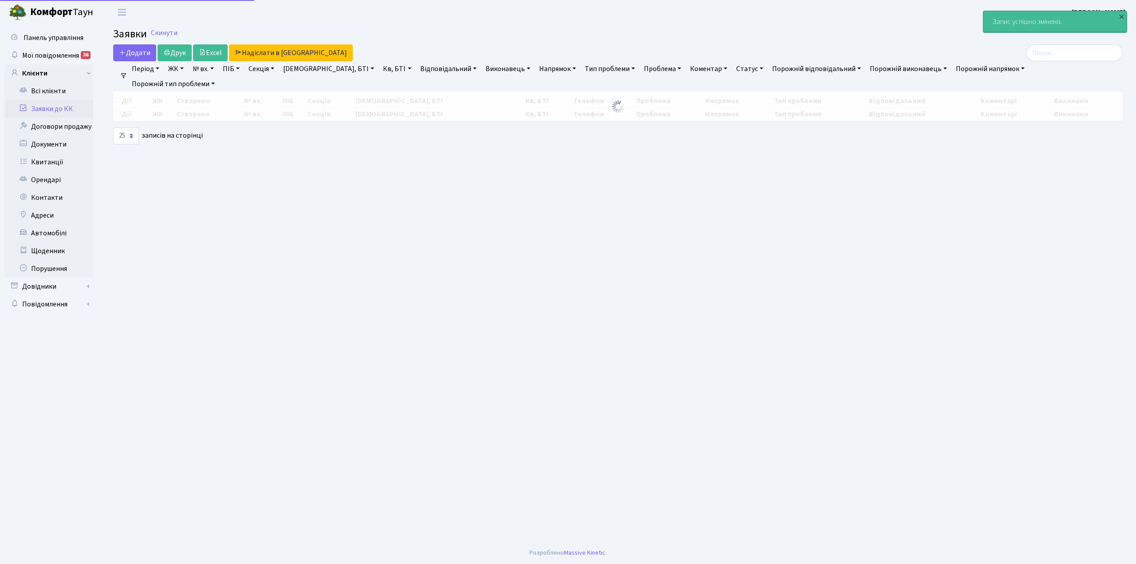
select select "25"
